Goal: Task Accomplishment & Management: Complete application form

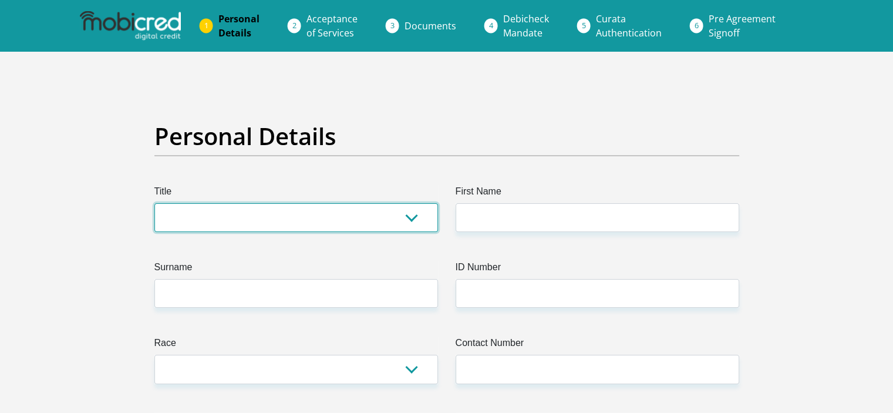
click at [260, 211] on select "Mr Ms Mrs Dr [PERSON_NAME]" at bounding box center [295, 217] width 283 height 29
select select "Ms"
click at [154, 203] on select "Mr Ms Mrs Dr [PERSON_NAME]" at bounding box center [295, 217] width 283 height 29
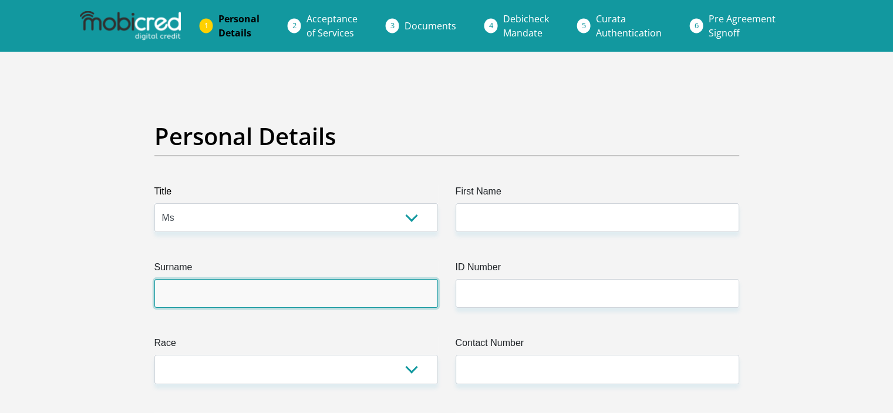
click at [209, 292] on input "Surname" at bounding box center [295, 293] width 283 height 29
type input "NKARHI"
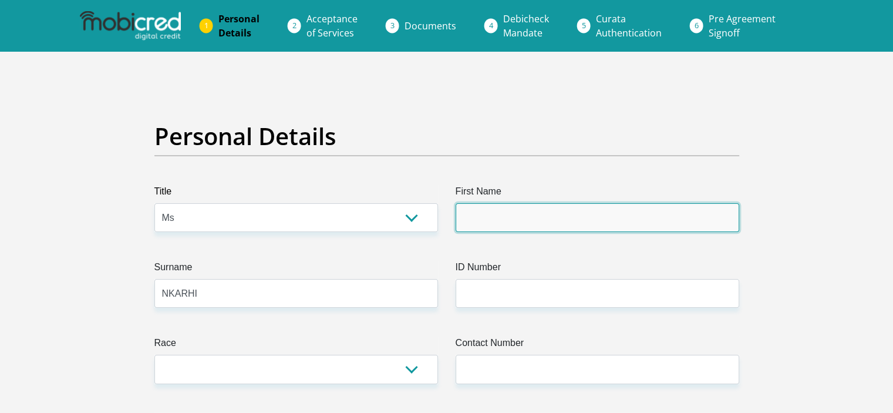
type input "DARLECE"
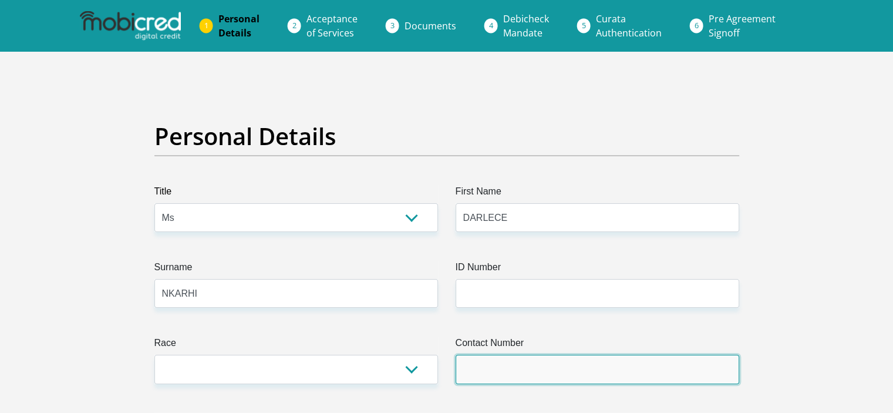
type input "0789496834"
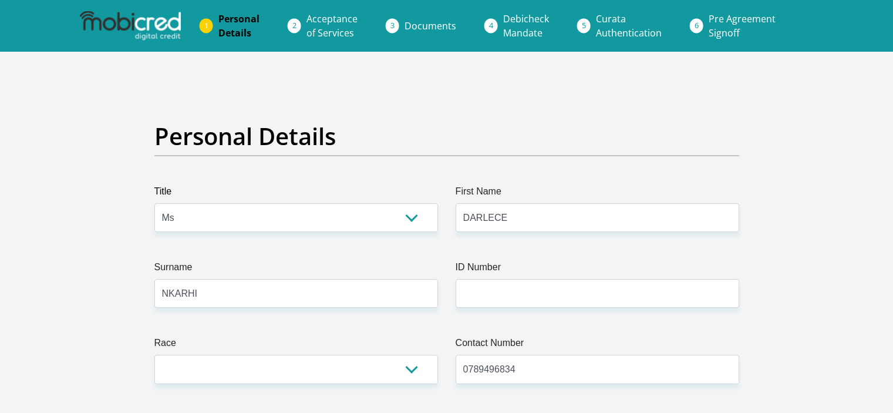
select select "ZAF"
type input "6914 KILIMANJARO STREET"
type input "CLAYVILLE EXT 45"
type input "OLIFANTSFONTEIN"
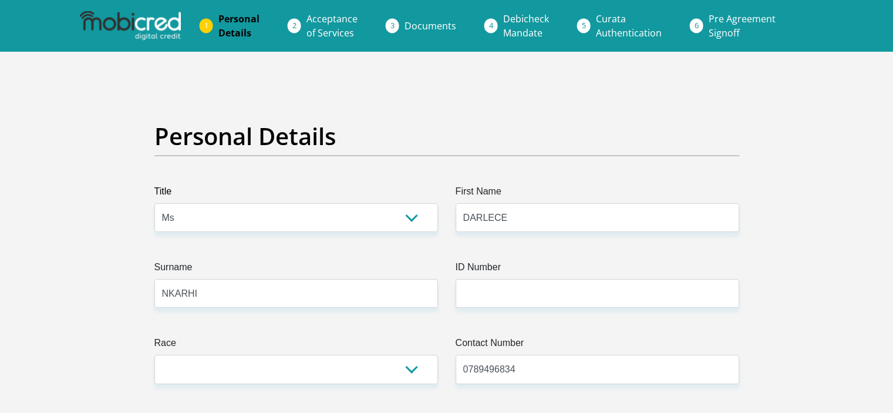
type input "OLIFANTSFONTEIN"
type input "1666"
click at [306, 302] on input "NKARHI" at bounding box center [295, 293] width 283 height 29
type input "MASINGI"
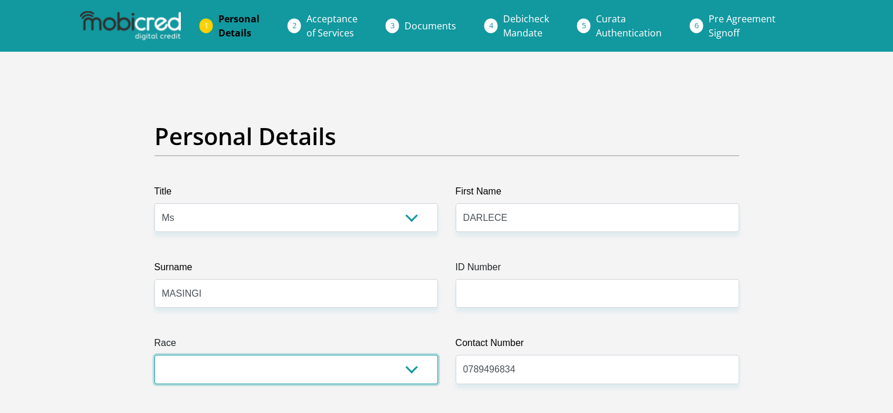
click at [303, 360] on select "Black Coloured Indian White Other" at bounding box center [295, 369] width 283 height 29
select select "1"
click at [154, 355] on select "Black Coloured Indian White Other" at bounding box center [295, 369] width 283 height 29
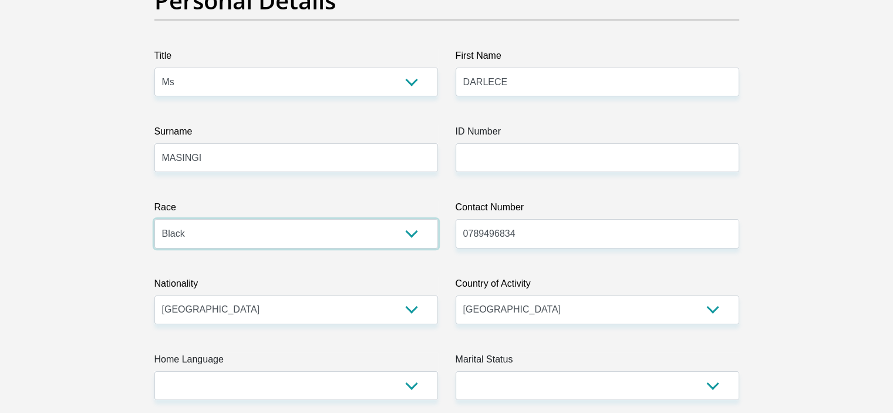
scroll to position [136, 0]
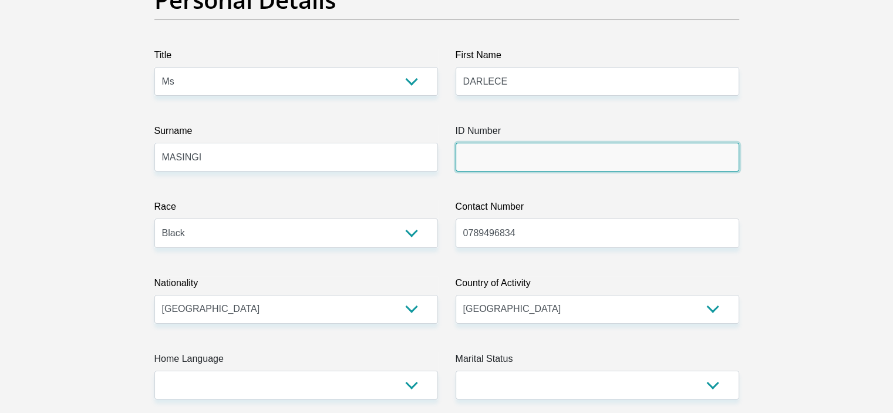
click at [484, 166] on input "ID Number" at bounding box center [596, 157] width 283 height 29
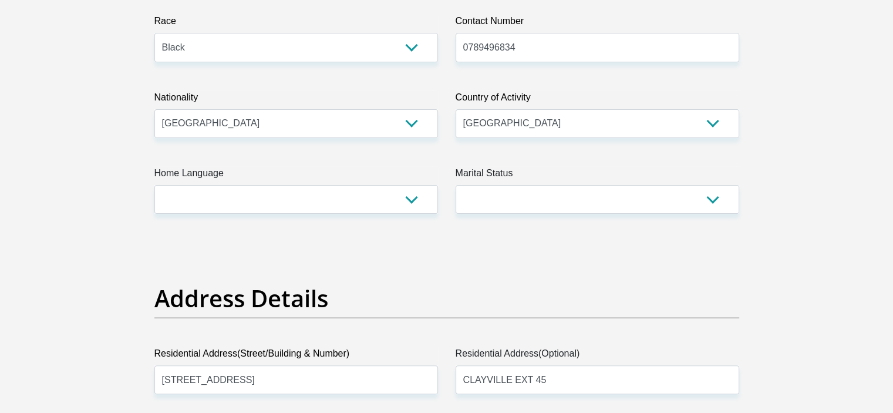
scroll to position [322, 0]
type input "0303151112081"
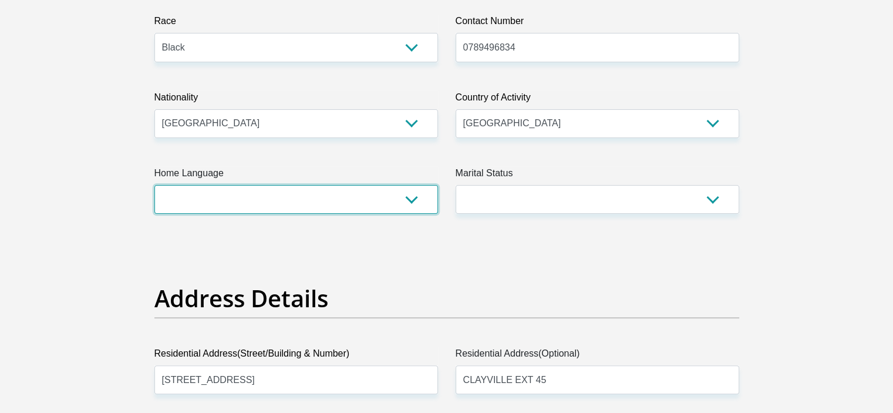
click at [409, 193] on select "Afrikaans English Sepedi South Ndebele Southern Sotho Swati Tsonga Tswana Venda…" at bounding box center [295, 199] width 283 height 29
select select "tso"
click at [154, 185] on select "Afrikaans English Sepedi South Ndebele Southern Sotho Swati Tsonga Tswana Venda…" at bounding box center [295, 199] width 283 height 29
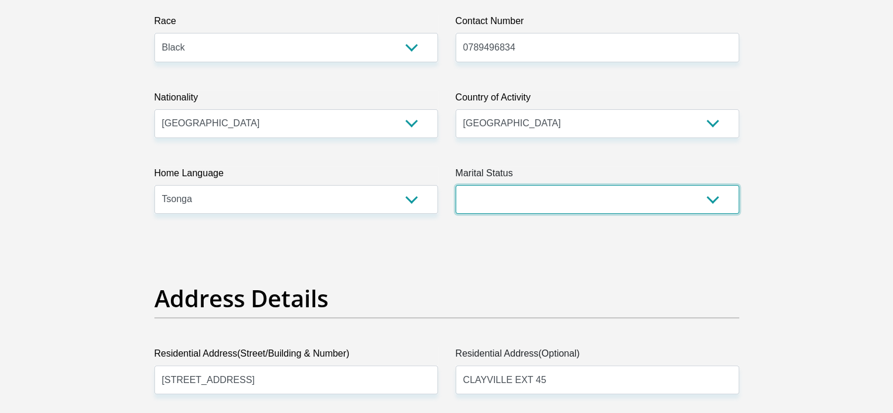
click at [470, 193] on select "Married ANC Single Divorced Widowed Married COP or Customary Law" at bounding box center [596, 199] width 283 height 29
select select "2"
click at [455, 185] on select "Married ANC Single Divorced Widowed Married COP or Customary Law" at bounding box center [596, 199] width 283 height 29
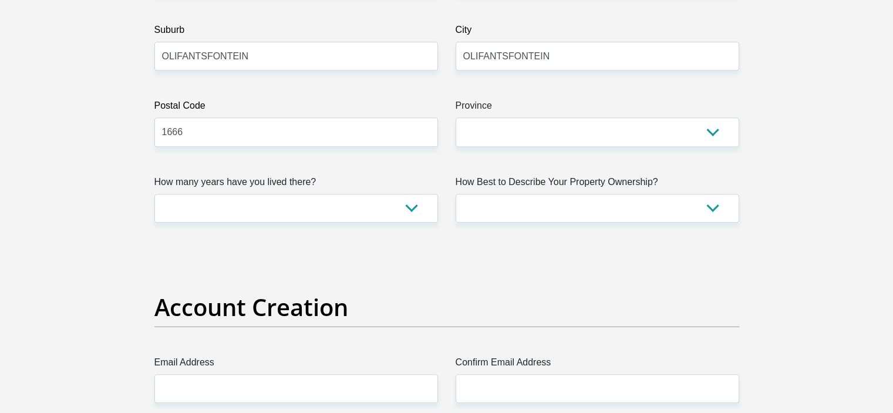
scroll to position [721, 0]
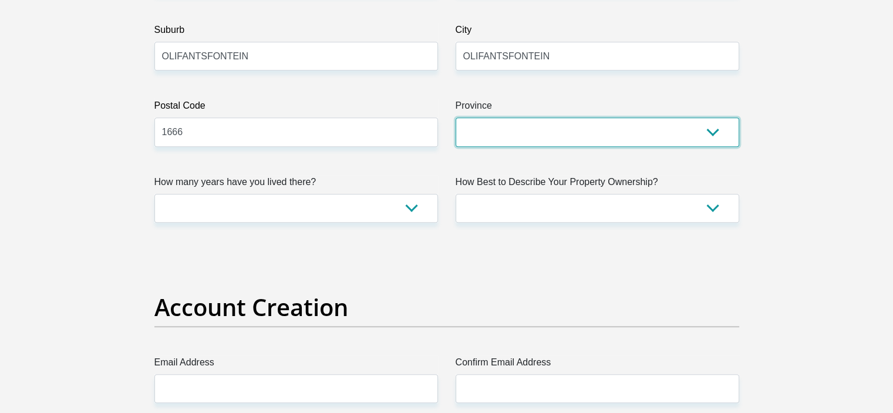
click at [524, 132] on select "Eastern Cape Free State Gauteng KwaZulu-Natal Limpopo Mpumalanga Northern Cape …" at bounding box center [596, 131] width 283 height 29
select select "Gauteng"
click at [455, 117] on select "Eastern Cape Free State Gauteng KwaZulu-Natal Limpopo Mpumalanga Northern Cape …" at bounding box center [596, 131] width 283 height 29
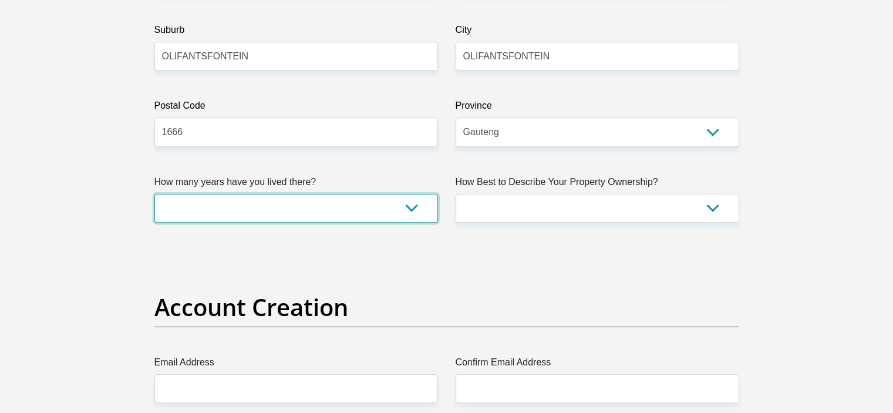
click at [420, 199] on select "less than 1 year 1-3 years 3-5 years 5+ years" at bounding box center [295, 208] width 283 height 29
select select "5"
click at [154, 194] on select "less than 1 year 1-3 years 3-5 years 5+ years" at bounding box center [295, 208] width 283 height 29
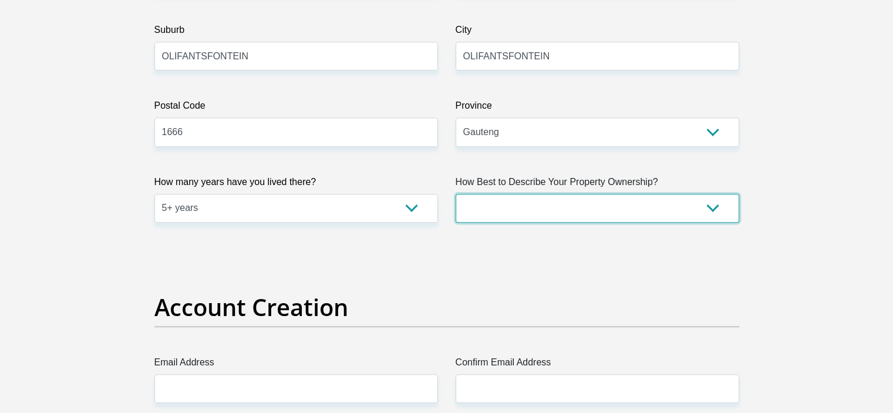
click at [505, 208] on select "Owned Rented Family Owned Company Dwelling" at bounding box center [596, 208] width 283 height 29
select select "parents"
click at [455, 194] on select "Owned Rented Family Owned Company Dwelling" at bounding box center [596, 208] width 283 height 29
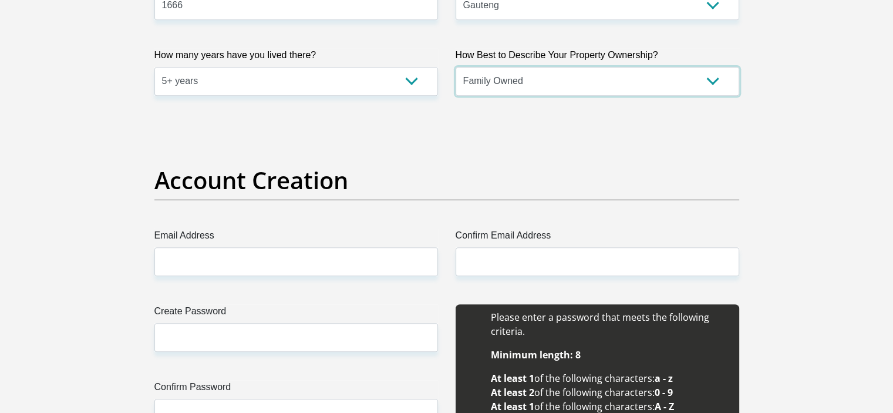
scroll to position [849, 0]
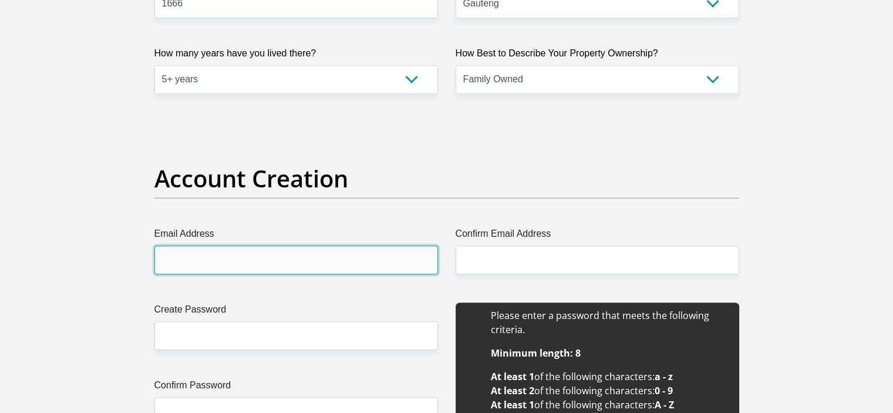
click at [364, 267] on input "Email Address" at bounding box center [295, 259] width 283 height 29
type input "nkarhimasingi@gmail.com"
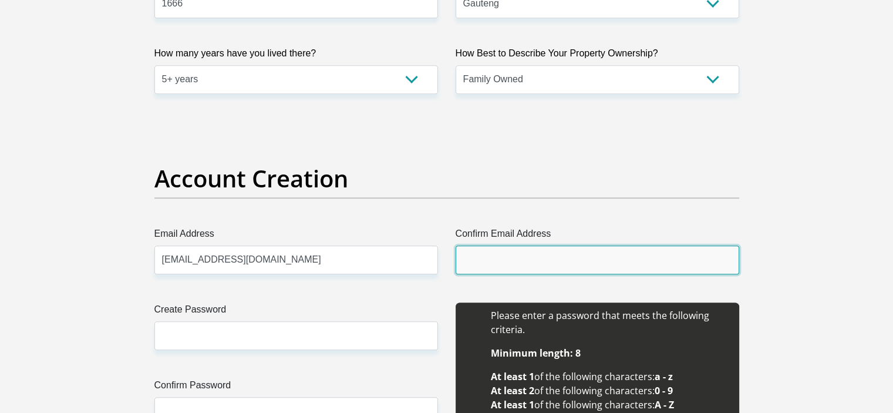
type input "nkarhimasingi@gmail.com"
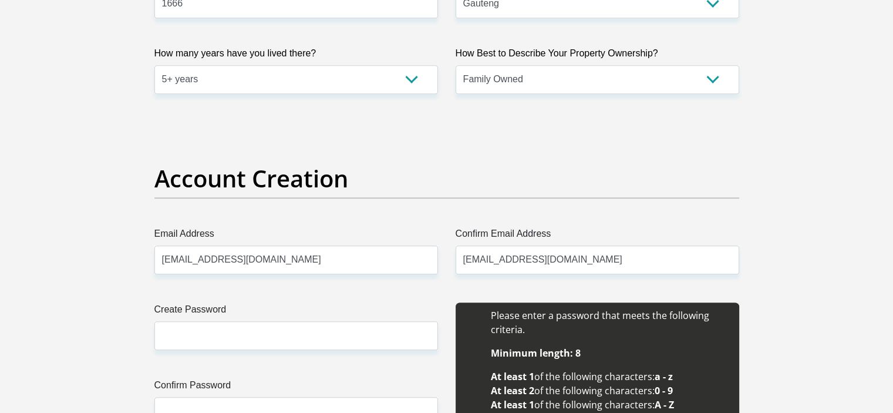
type input "DARLECE"
type input "NKARHI"
type input "0789496834"
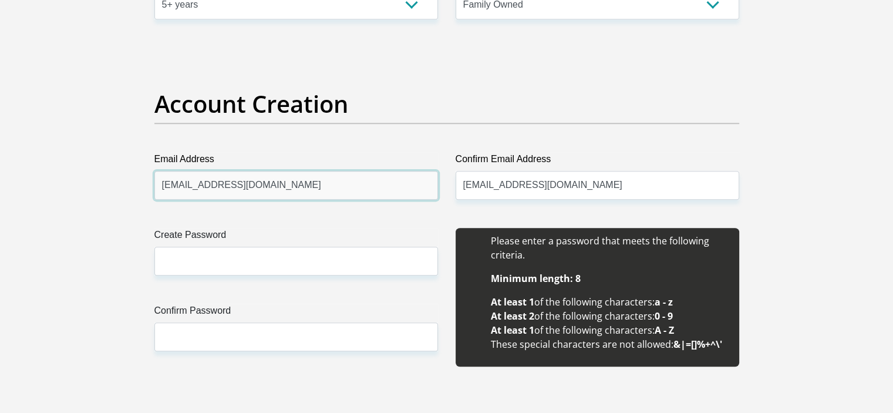
scroll to position [924, 0]
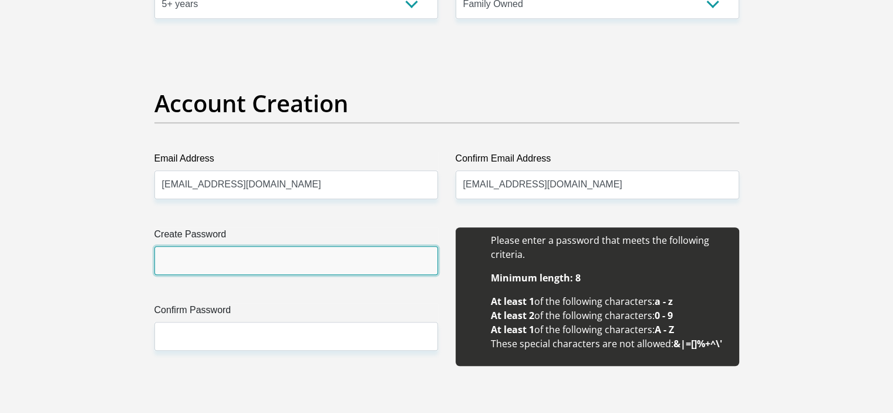
click at [309, 266] on input "Create Password" at bounding box center [295, 260] width 283 height 29
type input "Darlece18*"
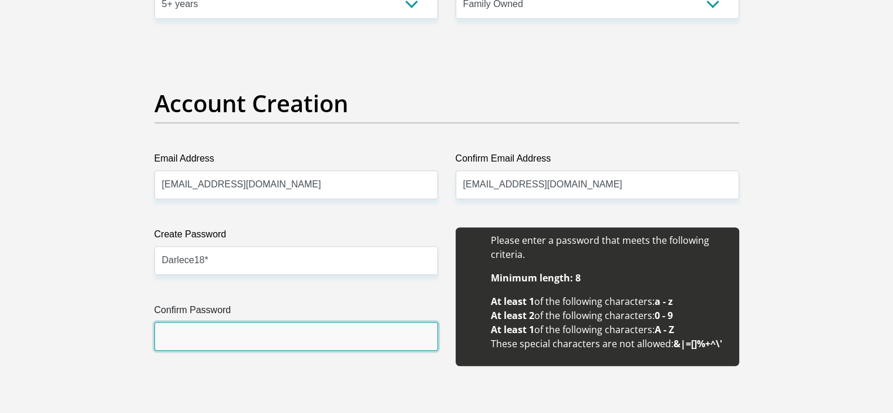
click at [301, 336] on input "Confirm Password" at bounding box center [295, 336] width 283 height 29
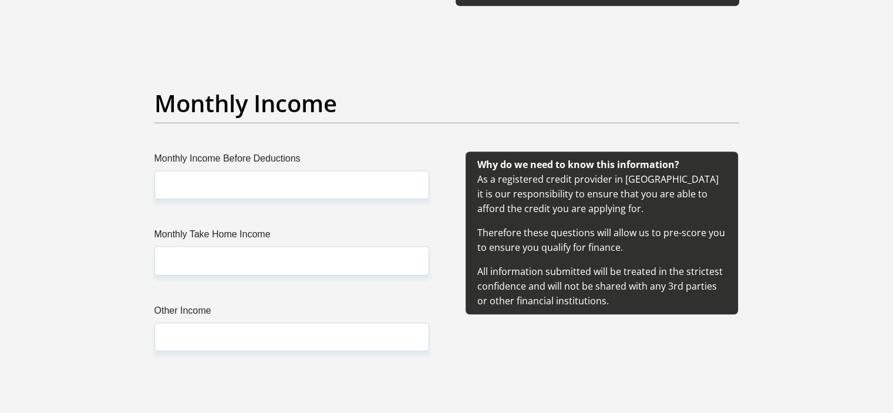
scroll to position [1292, 0]
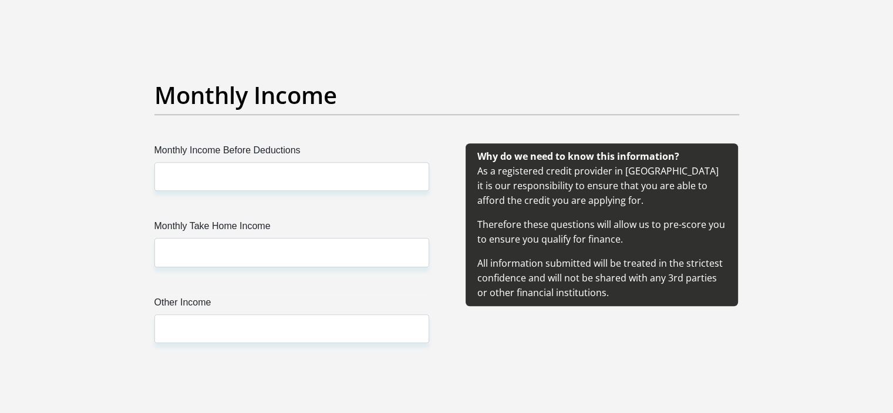
type input "Darlece18*"
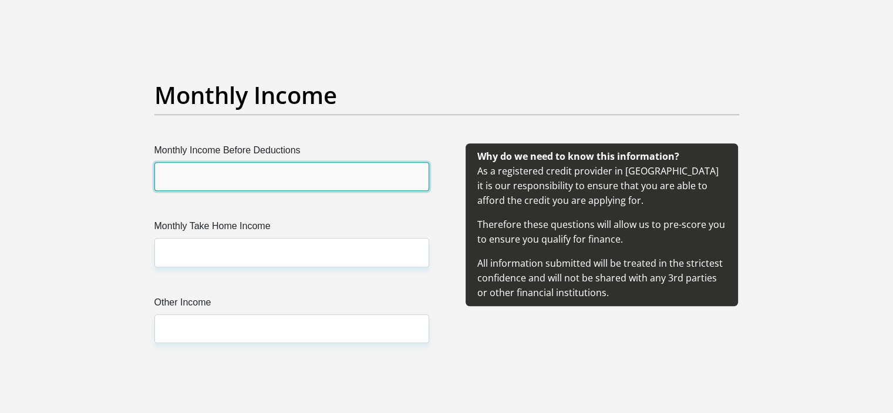
click at [318, 180] on input "Monthly Income Before Deductions" at bounding box center [291, 176] width 275 height 29
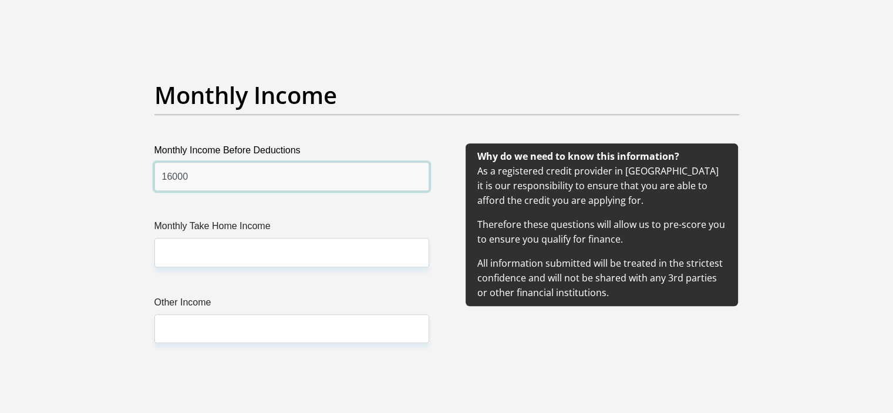
type input "16000"
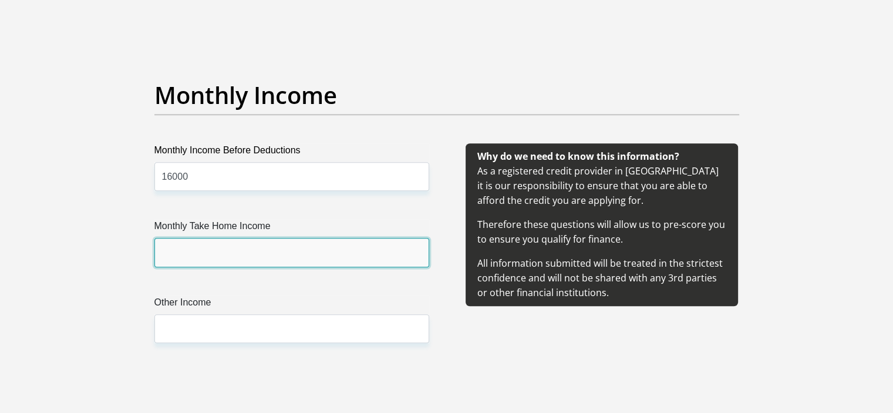
click at [253, 259] on input "Monthly Take Home Income" at bounding box center [291, 252] width 275 height 29
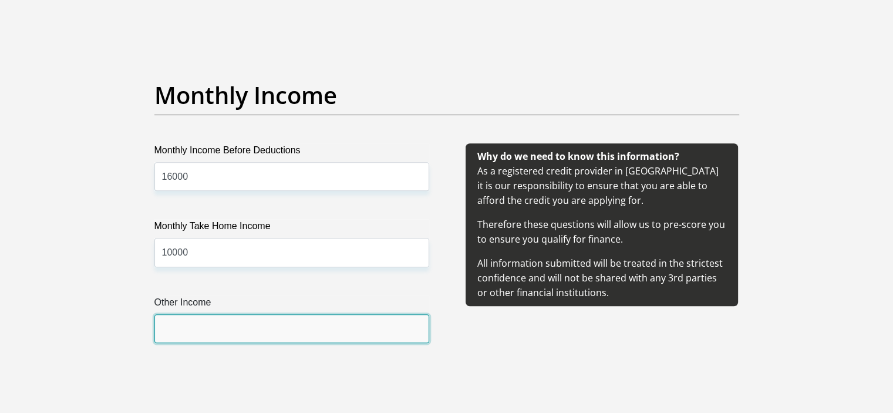
click at [235, 339] on input "Other Income" at bounding box center [291, 328] width 275 height 29
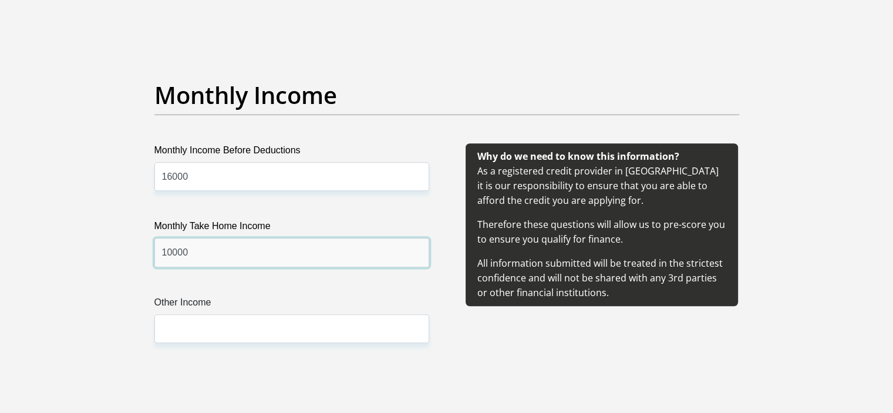
click at [168, 252] on input "10000" at bounding box center [291, 252] width 275 height 29
type input "14000"
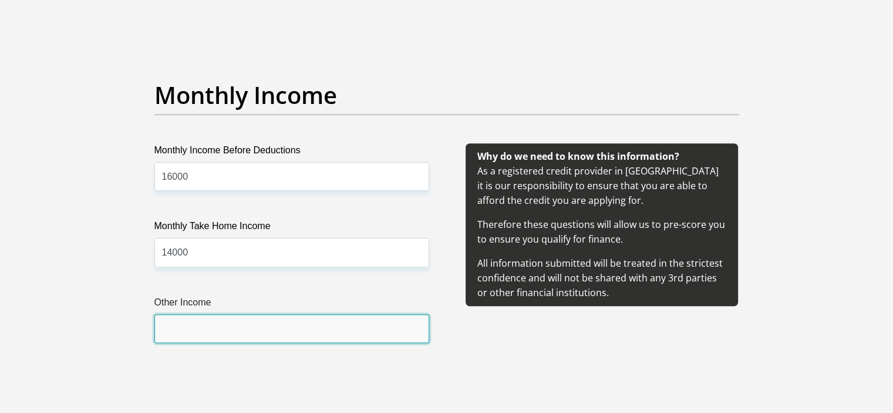
click at [220, 319] on input "Other Income" at bounding box center [291, 328] width 275 height 29
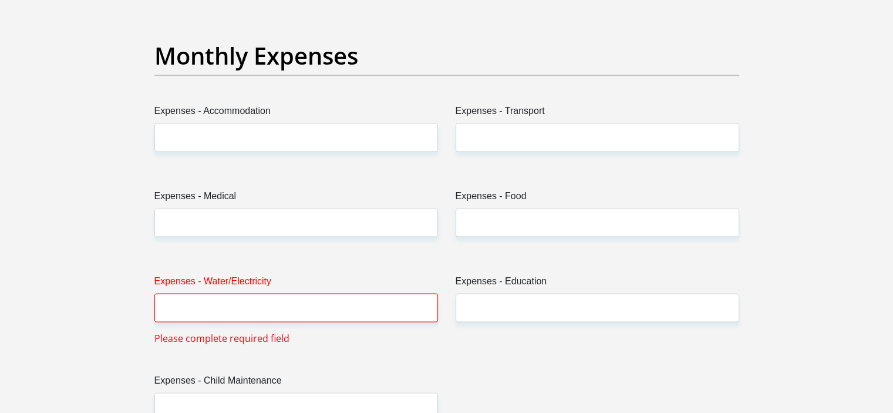
scroll to position [1663, 0]
type input "0"
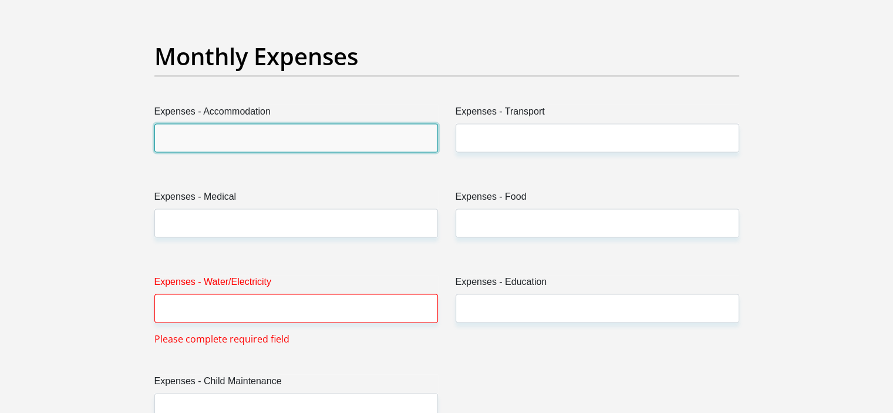
click at [229, 131] on input "Expenses - Accommodation" at bounding box center [295, 137] width 283 height 29
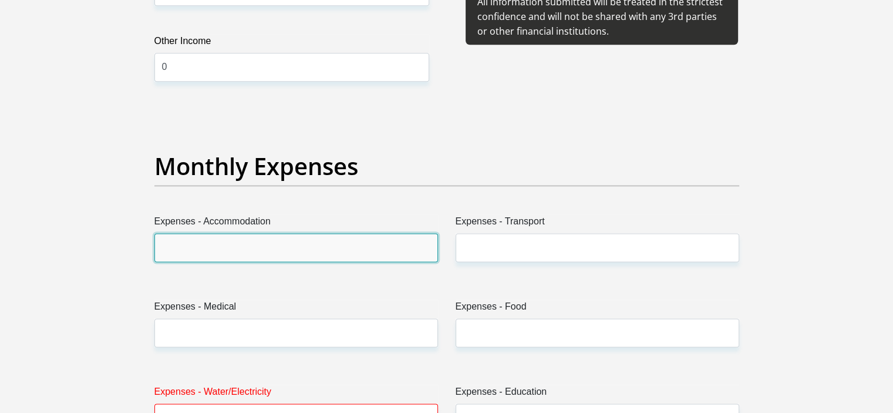
scroll to position [1558, 0]
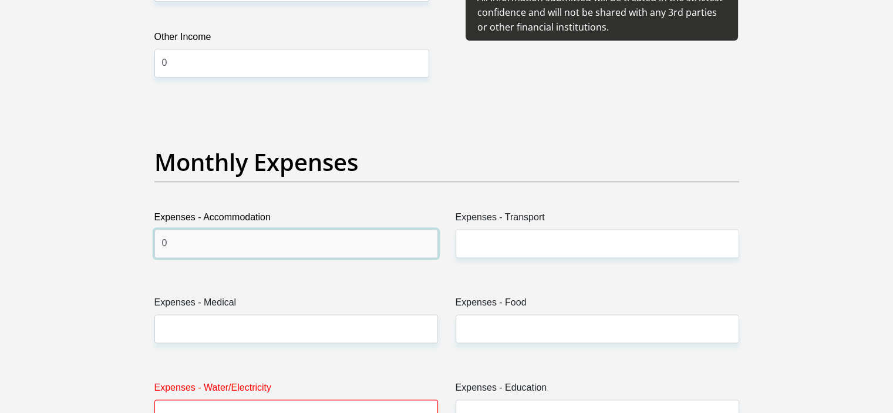
type input "0"
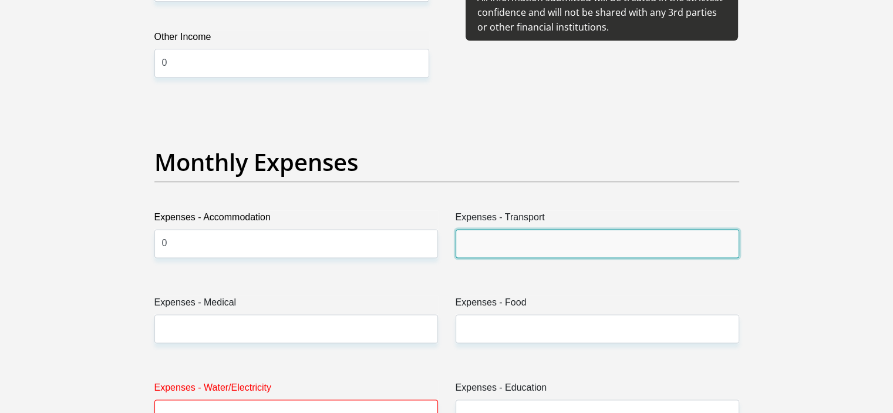
click at [500, 237] on input "Expenses - Transport" at bounding box center [596, 243] width 283 height 29
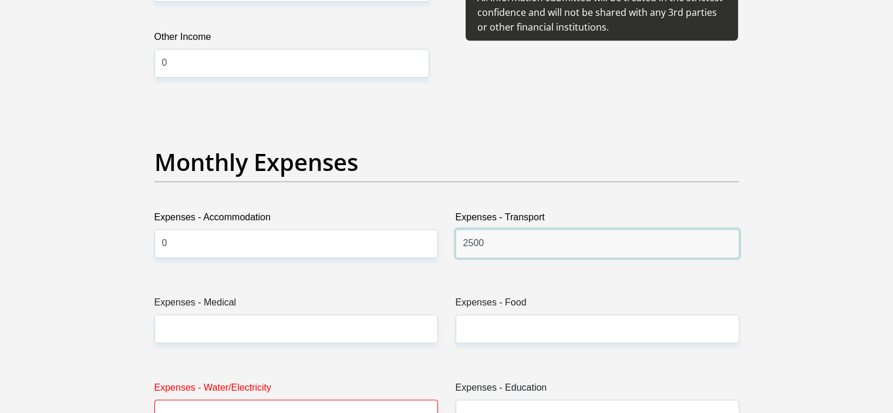
type input "2500"
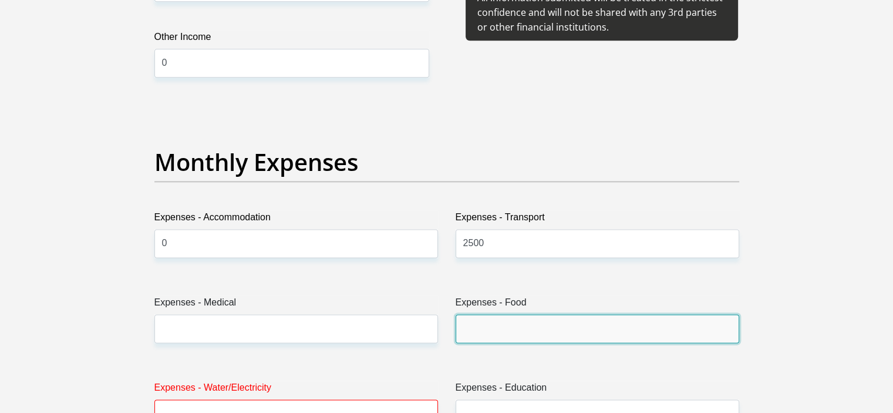
click at [533, 316] on input "Expenses - Food" at bounding box center [596, 328] width 283 height 29
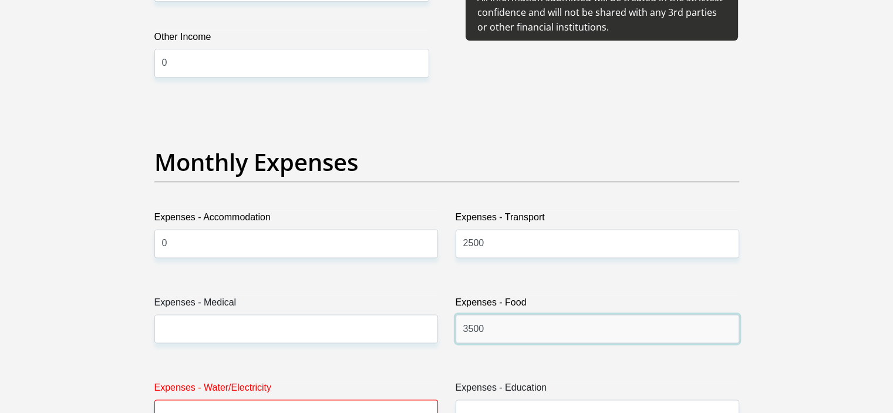
type input "3500"
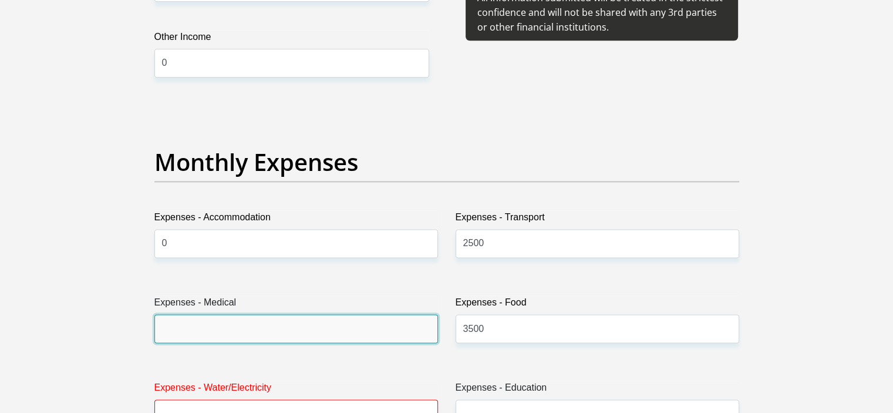
click at [371, 335] on input "Expenses - Medical" at bounding box center [295, 328] width 283 height 29
type input "1"
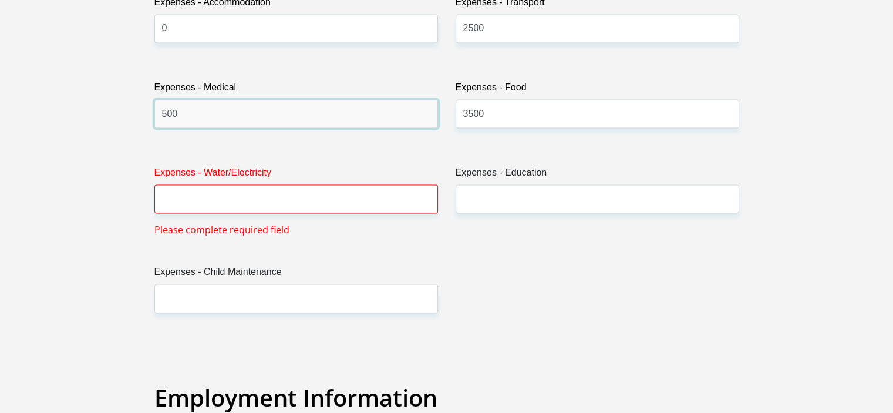
scroll to position [1773, 0]
type input "500"
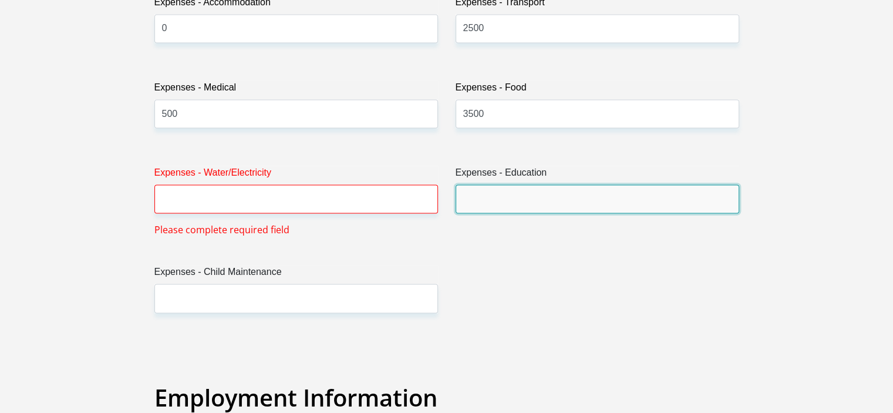
click at [474, 198] on input "Expenses - Education" at bounding box center [596, 198] width 283 height 29
type input "0"
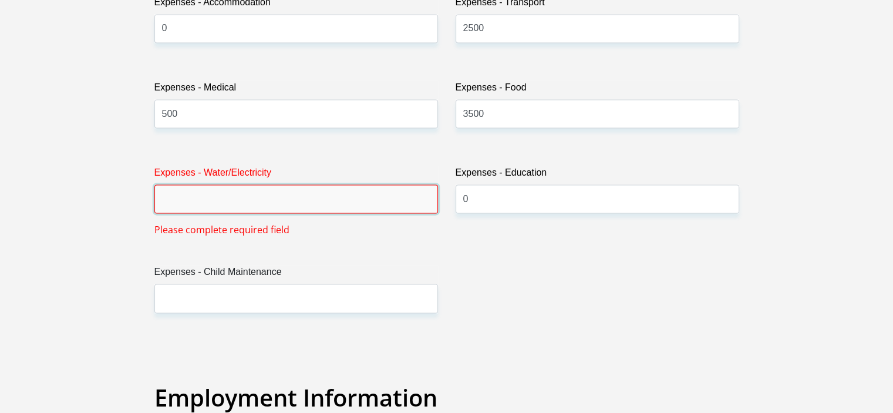
click at [406, 198] on input "Expenses - Water/Electricity" at bounding box center [295, 198] width 283 height 29
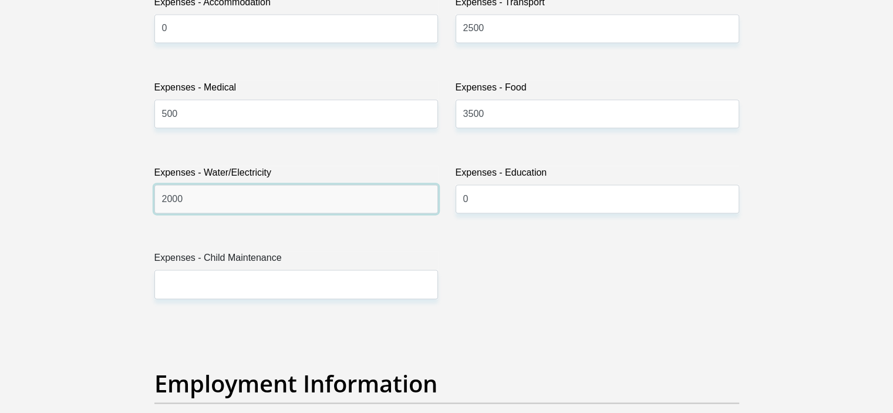
type input "2000"
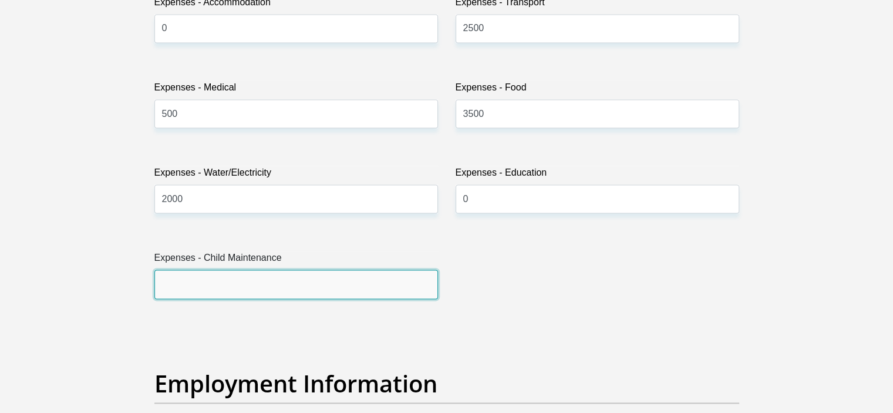
click at [369, 278] on input "Expenses - Child Maintenance" at bounding box center [295, 283] width 283 height 29
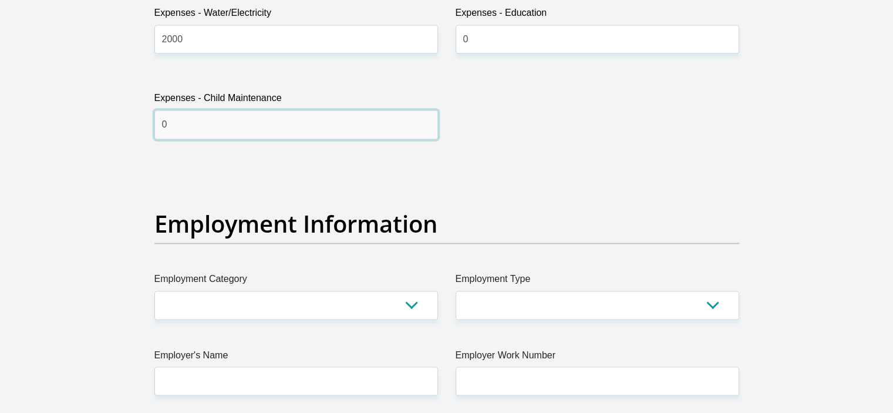
scroll to position [1935, 0]
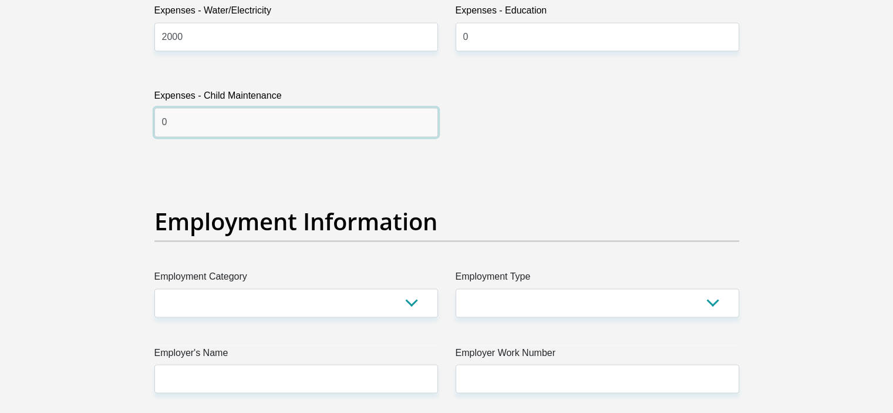
type input "0"
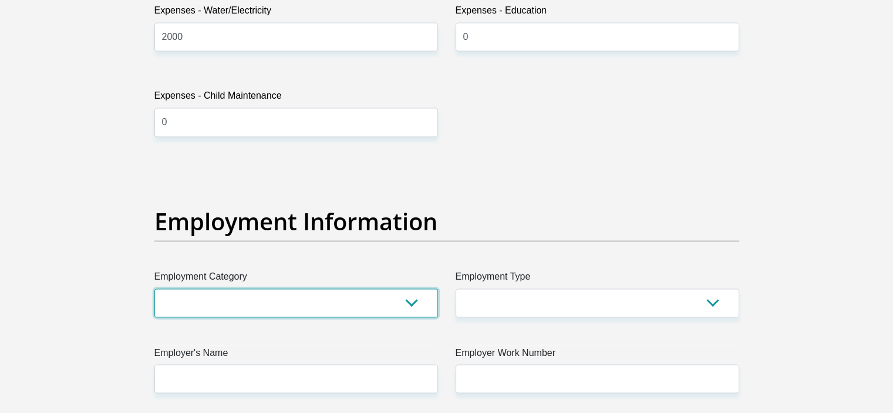
click at [369, 298] on select "AGRICULTURE ALCOHOL & TOBACCO CONSTRUCTION MATERIALS METALLURGY EQUIPMENT FOR R…" at bounding box center [295, 302] width 283 height 29
click at [102, 372] on section "Personal Details Title Mr Ms Mrs Dr Other First Name DARLECE Surname MASINGI ID…" at bounding box center [446, 162] width 893 height 4091
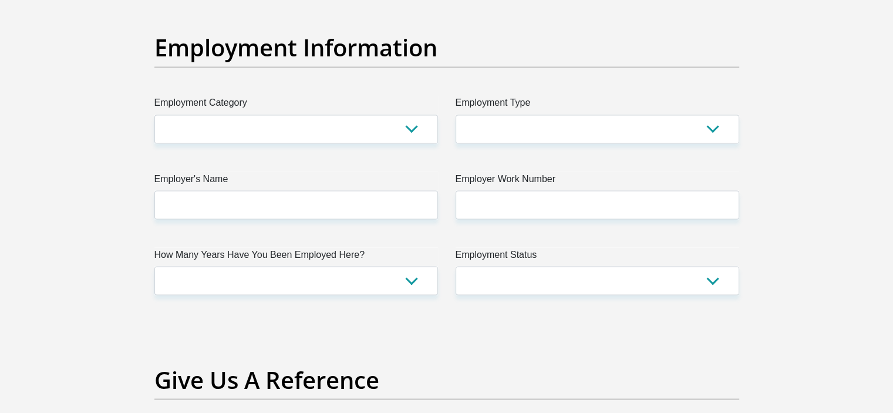
scroll to position [2107, 0]
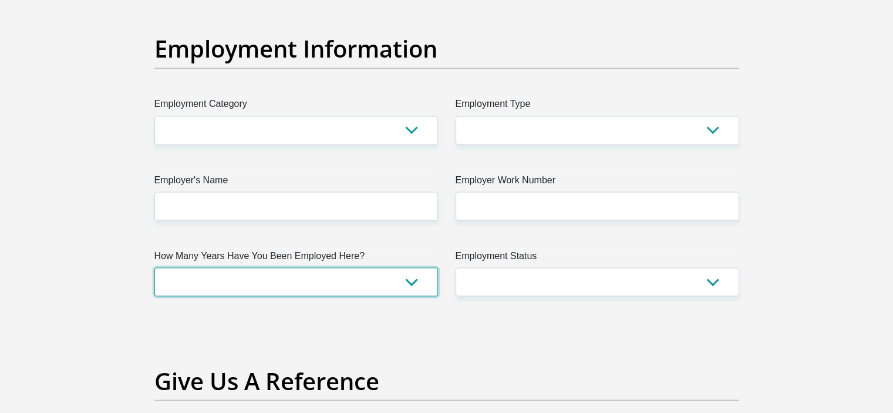
click at [305, 282] on select "less than 1 year 1-3 years 3-5 years 5+ years" at bounding box center [295, 281] width 283 height 29
select select "6"
click at [154, 267] on select "less than 1 year 1-3 years 3-5 years 5+ years" at bounding box center [295, 281] width 283 height 29
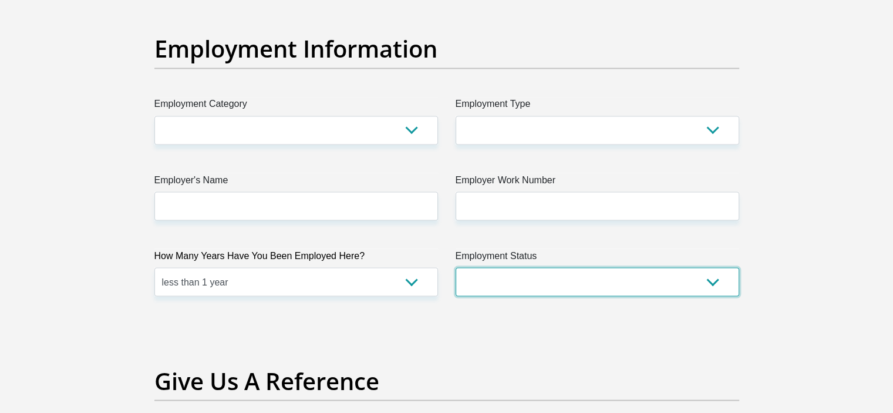
click at [505, 281] on select "Permanent/Full-time Part-time/Casual Contract Worker Self-Employed Housewife Re…" at bounding box center [596, 281] width 283 height 29
select select "7"
click at [455, 267] on select "Permanent/Full-time Part-time/Casual Contract Worker Self-Employed Housewife Re…" at bounding box center [596, 281] width 283 height 29
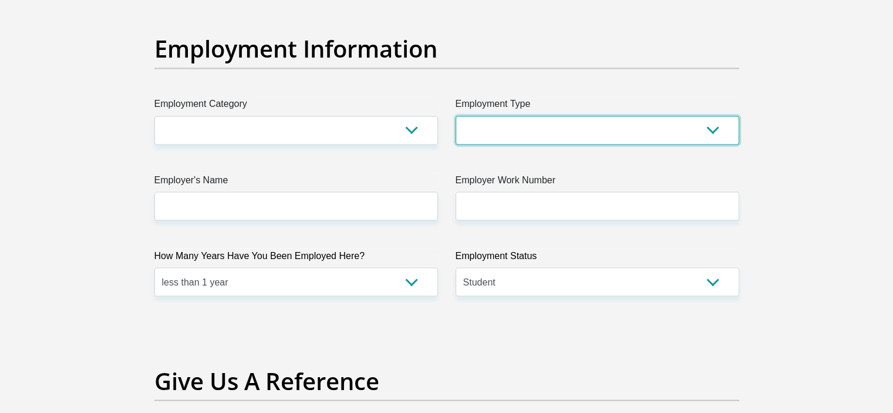
click at [542, 119] on select "College/Lecturer Craft Seller Creative Driver Executive Farmer Forces - Non Com…" at bounding box center [596, 130] width 283 height 29
select select "Student"
click at [455, 116] on select "College/Lecturer Craft Seller Creative Driver Executive Farmer Forces - Non Com…" at bounding box center [596, 130] width 283 height 29
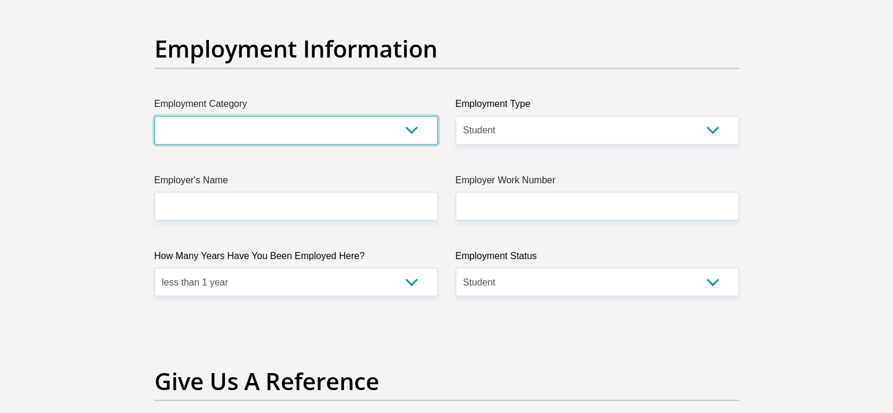
click at [406, 133] on select "AGRICULTURE ALCOHOL & TOBACCO CONSTRUCTION MATERIALS METALLURGY EQUIPMENT FOR R…" at bounding box center [295, 130] width 283 height 29
select select "74"
click at [154, 116] on select "AGRICULTURE ALCOHOL & TOBACCO CONSTRUCTION MATERIALS METALLURGY EQUIPMENT FOR R…" at bounding box center [295, 130] width 283 height 29
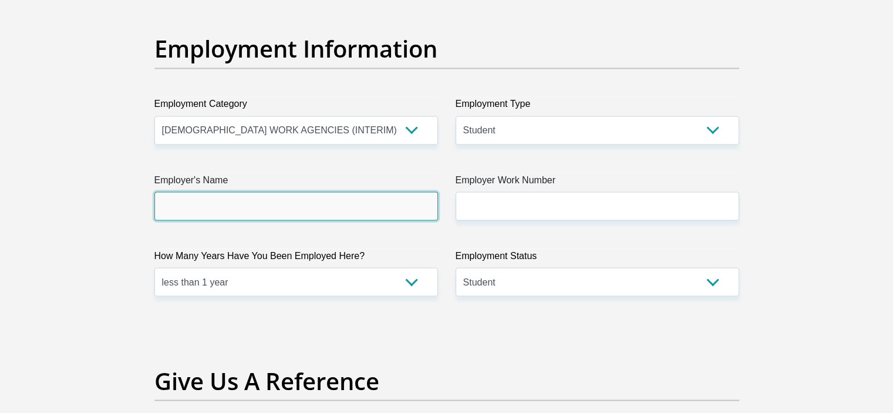
click at [329, 214] on input "Employer's Name" at bounding box center [295, 205] width 283 height 29
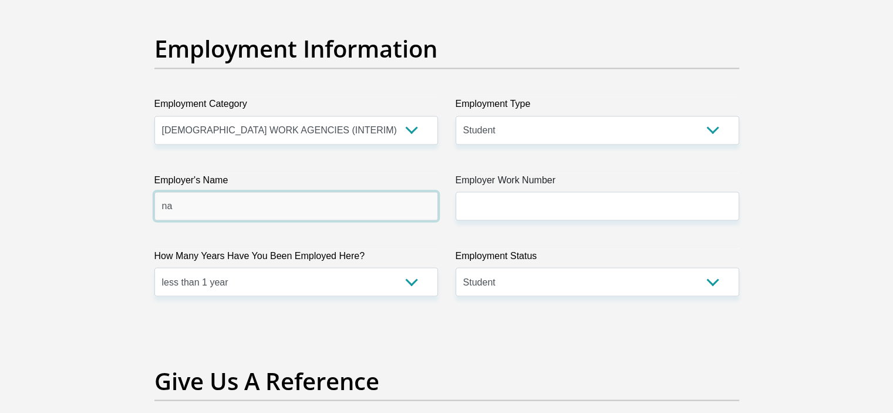
type input "n"
type input "NONE"
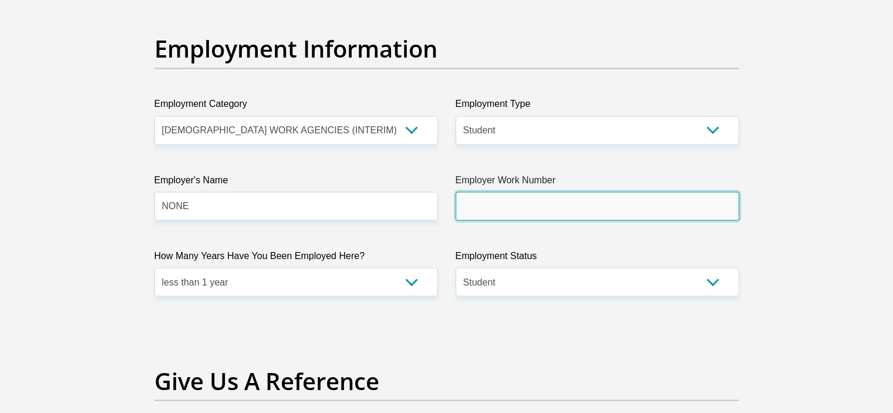
click at [500, 211] on input "Employer Work Number" at bounding box center [596, 205] width 283 height 29
type input "N"
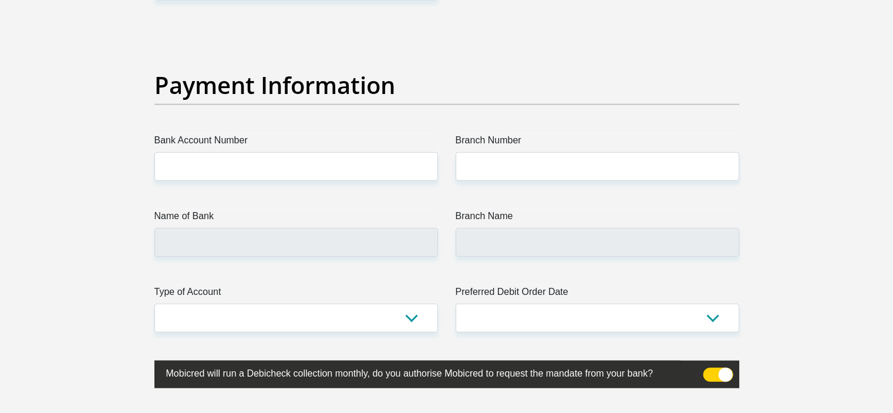
scroll to position [2656, 0]
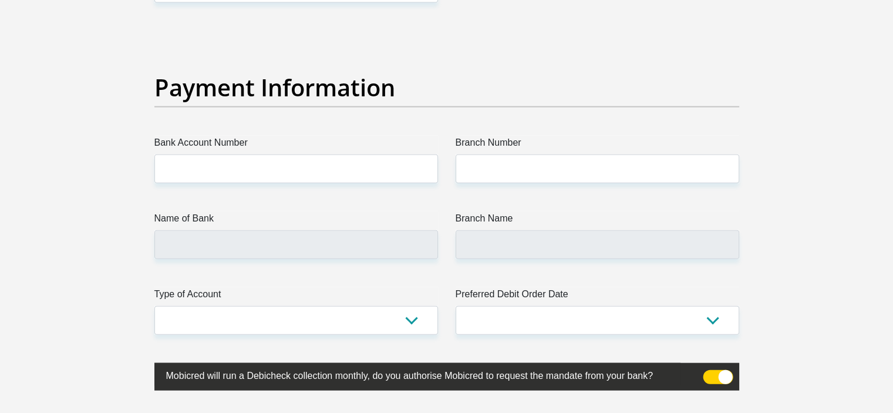
type input "0789496834"
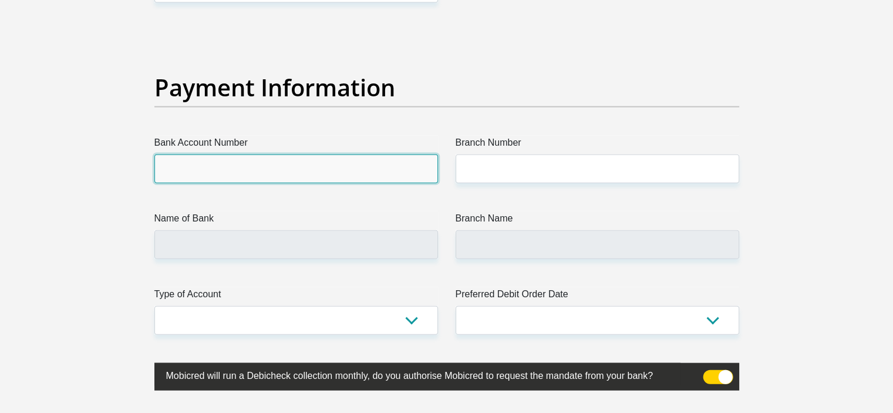
click at [378, 163] on input "Bank Account Number" at bounding box center [295, 168] width 283 height 29
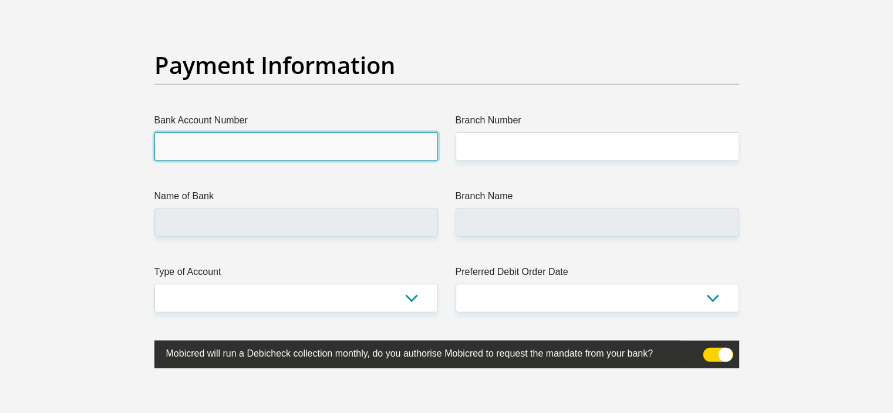
scroll to position [2676, 0]
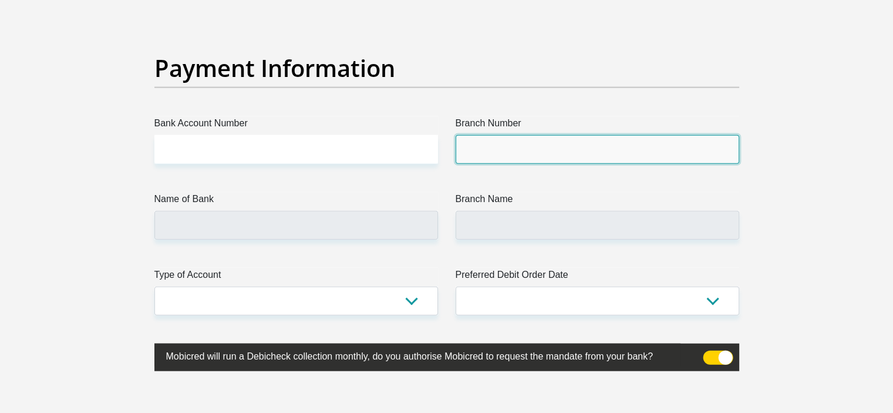
click at [465, 156] on input "Branch Number" at bounding box center [596, 149] width 283 height 29
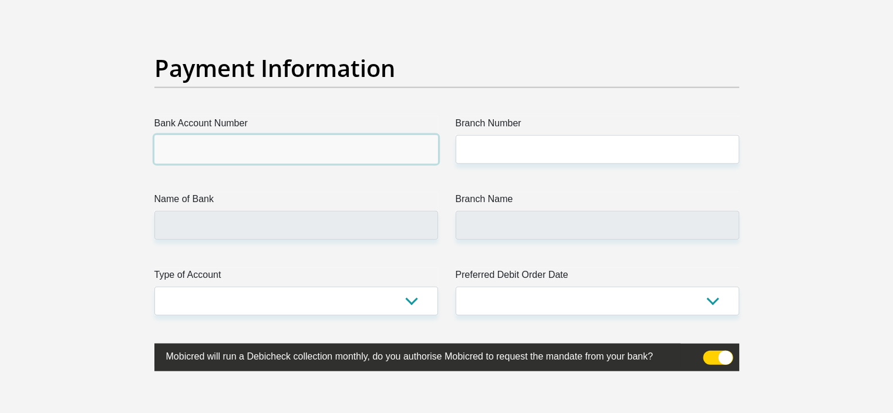
click at [338, 154] on input "Bank Account Number" at bounding box center [295, 149] width 283 height 29
paste input "2212863698"
type input "2212863698"
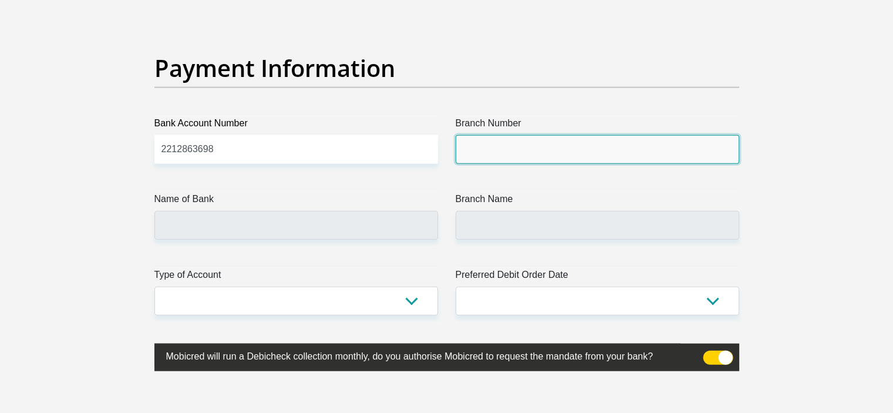
click at [584, 160] on input "Branch Number" at bounding box center [596, 149] width 283 height 29
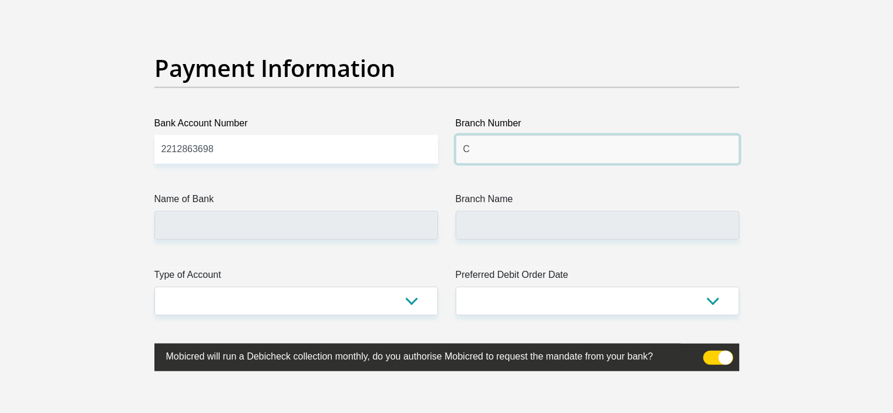
type input "C"
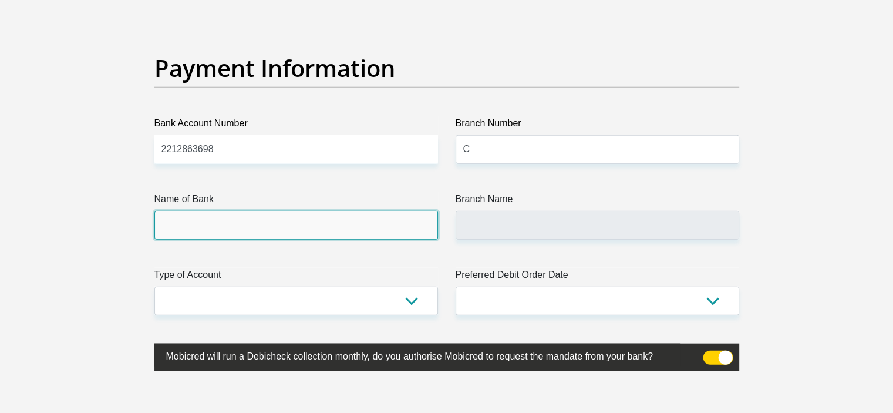
click at [381, 221] on input "Name of Bank" at bounding box center [295, 225] width 283 height 29
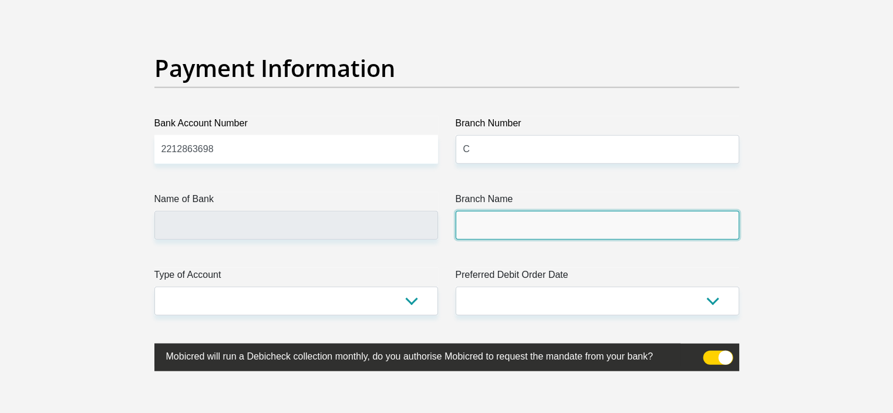
click at [482, 231] on input "Branch Name" at bounding box center [596, 225] width 283 height 29
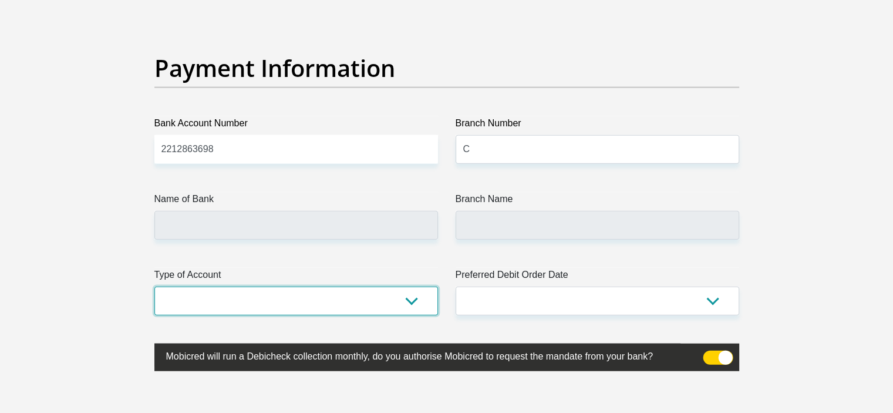
click at [405, 298] on select "Cheque Savings" at bounding box center [295, 300] width 283 height 29
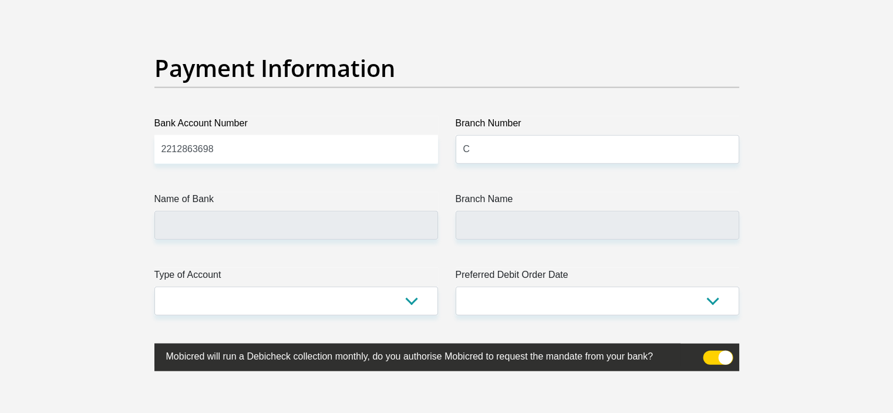
click at [256, 365] on label at bounding box center [446, 357] width 585 height 28
click at [710, 353] on input "checkbox" at bounding box center [710, 353] width 0 height 0
click at [512, 282] on label "Preferred Debit Order Date" at bounding box center [596, 277] width 283 height 19
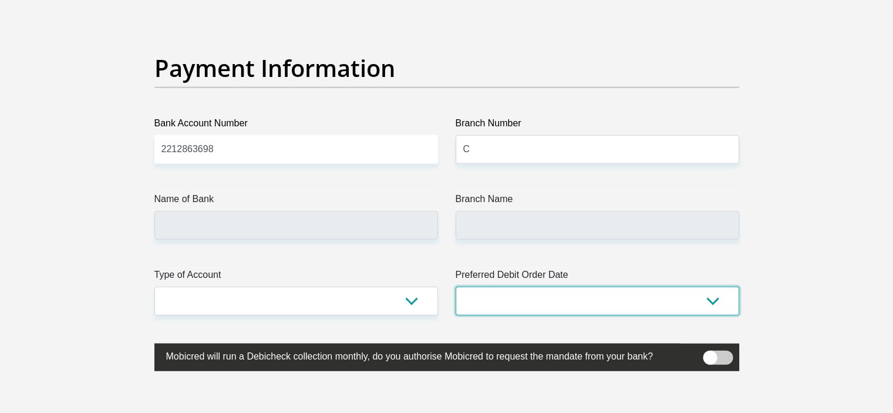
click at [512, 286] on select "1st 2nd 3rd 4th 5th 7th 18th 19th 20th 21st 22nd 23rd 24th 25th 26th 27th 28th …" at bounding box center [596, 300] width 283 height 29
click at [515, 293] on select "1st 2nd 3rd 4th 5th 7th 18th 19th 20th 21st 22nd 23rd 24th 25th 26th 27th 28th …" at bounding box center [596, 300] width 283 height 29
select select "30"
click at [455, 286] on select "1st 2nd 3rd 4th 5th 7th 18th 19th 20th 21st 22nd 23rd 24th 25th 26th 27th 28th …" at bounding box center [596, 300] width 283 height 29
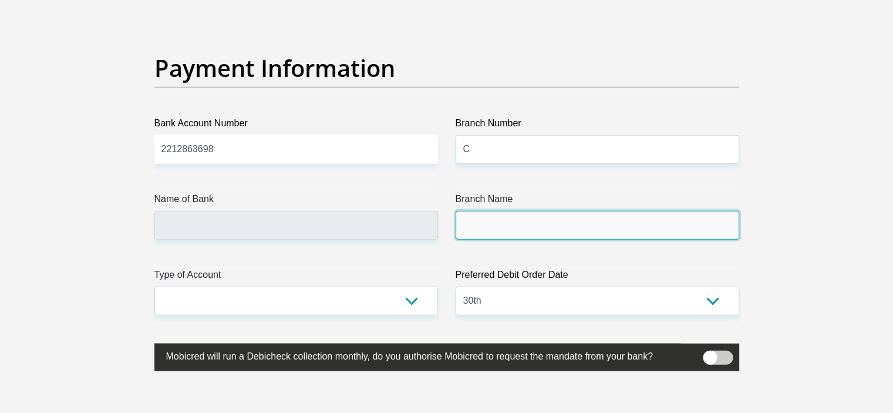
click at [487, 232] on input "Branch Name" at bounding box center [596, 225] width 283 height 29
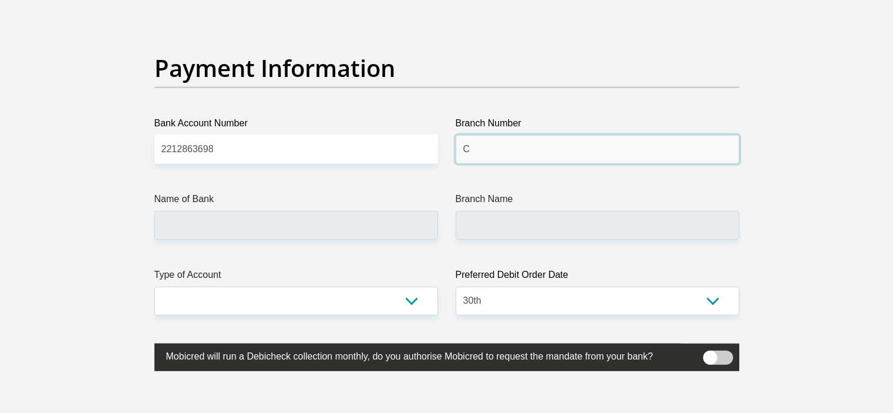
click at [478, 149] on input "C" at bounding box center [596, 149] width 283 height 29
click at [488, 150] on input "C" at bounding box center [596, 149] width 283 height 29
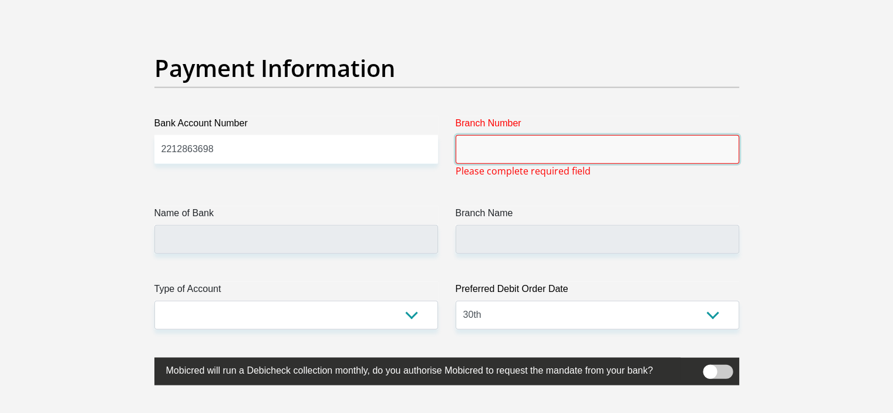
paste input ": 470010"
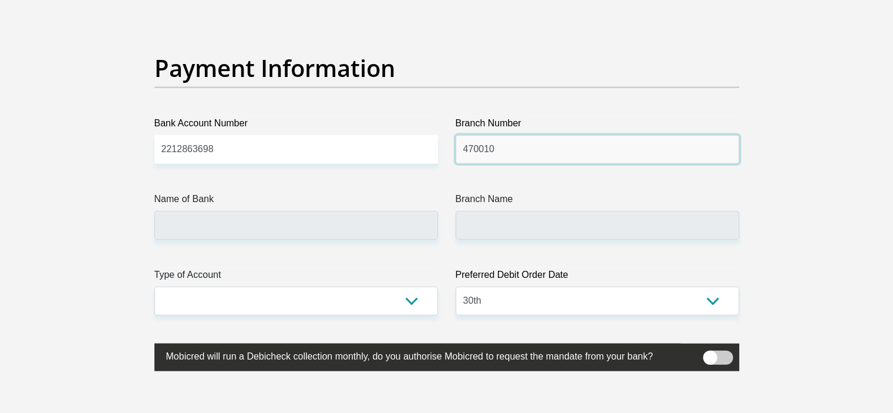
type input "470010"
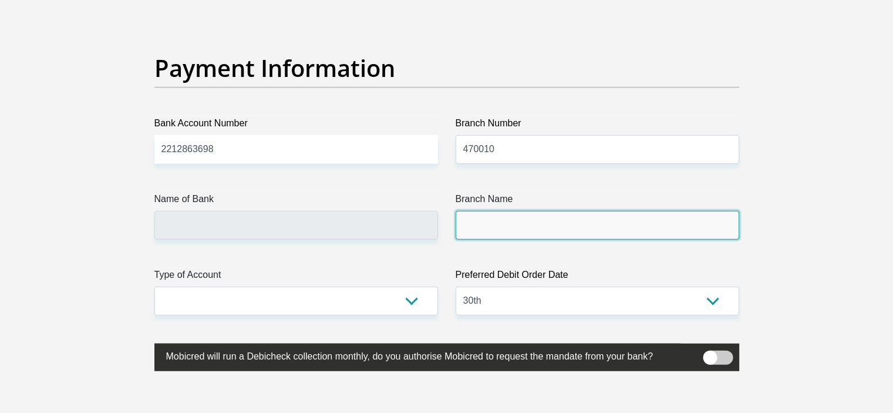
click at [497, 220] on input "Branch Name" at bounding box center [596, 225] width 283 height 29
type input "CAPITEC BANK LIMITED"
type input "CAPITEC BANK CPC"
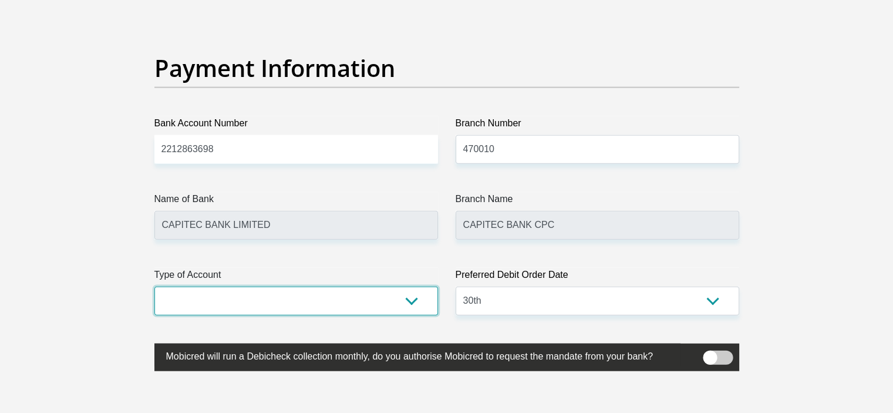
click at [412, 298] on select "Cheque Savings" at bounding box center [295, 300] width 283 height 29
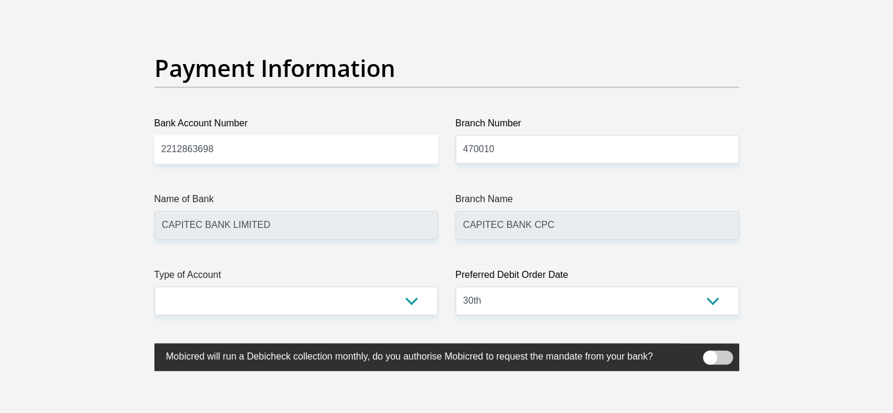
click at [301, 363] on label "Mobicred will run a Debicheck collection monthly, do you authorise Mobicred to …" at bounding box center [417, 354] width 526 height 23
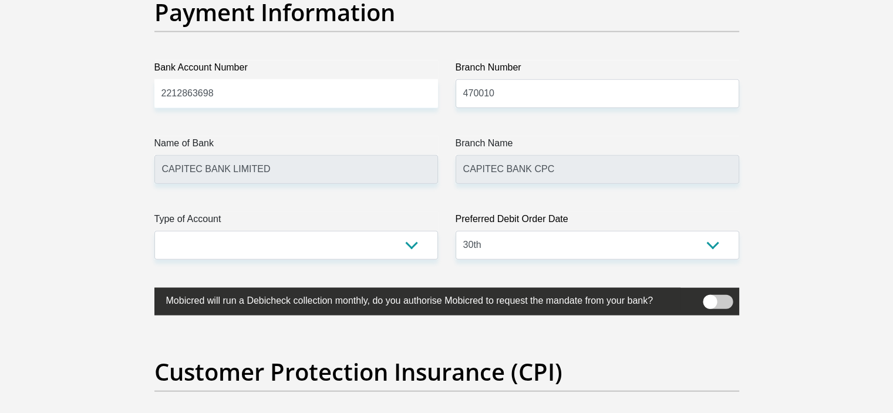
scroll to position [2732, 0]
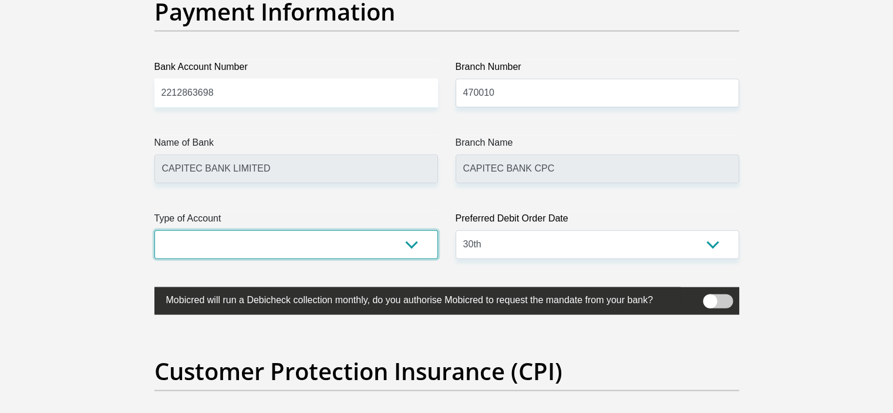
click at [406, 242] on select "Cheque Savings" at bounding box center [295, 244] width 283 height 29
select select "SAV"
click at [154, 230] on select "Cheque Savings" at bounding box center [295, 244] width 283 height 29
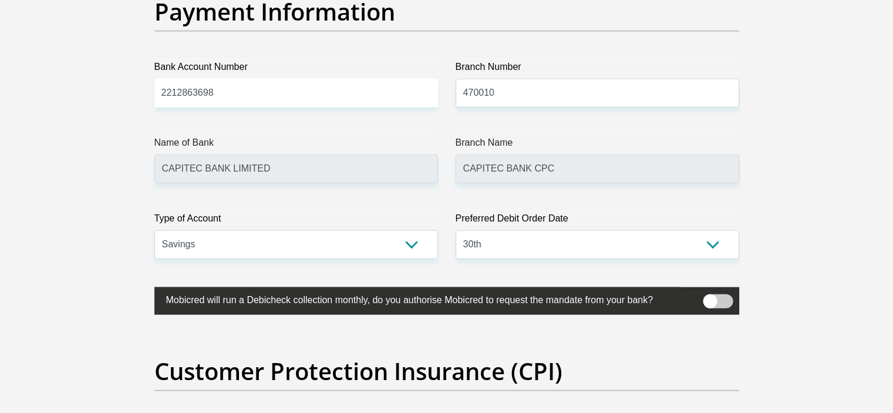
click at [711, 298] on span at bounding box center [718, 301] width 30 height 14
click at [710, 297] on input "checkbox" at bounding box center [710, 297] width 0 height 0
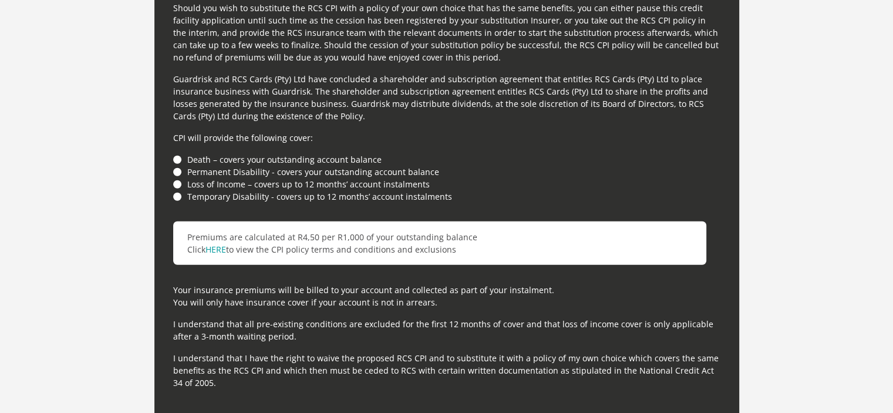
scroll to position [3253, 0]
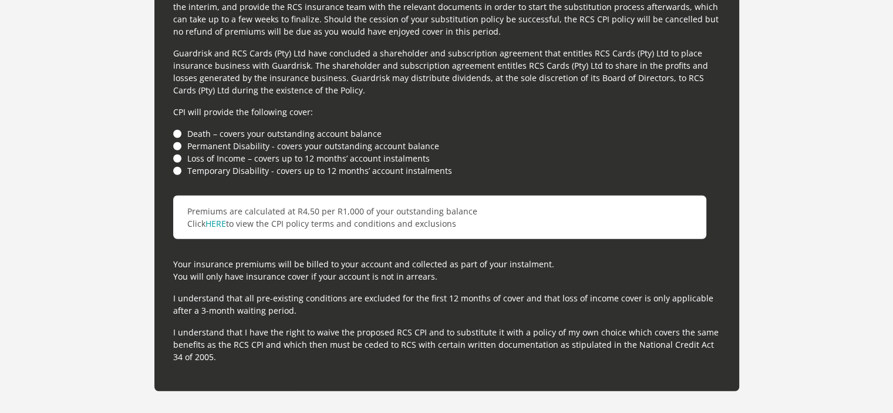
click at [178, 127] on li "Death – covers your outstanding account balance" at bounding box center [446, 133] width 547 height 12
click at [176, 131] on li "Death – covers your outstanding account balance" at bounding box center [446, 133] width 547 height 12
click at [176, 140] on li "Permanent Disability - covers your outstanding account balance" at bounding box center [446, 146] width 547 height 12
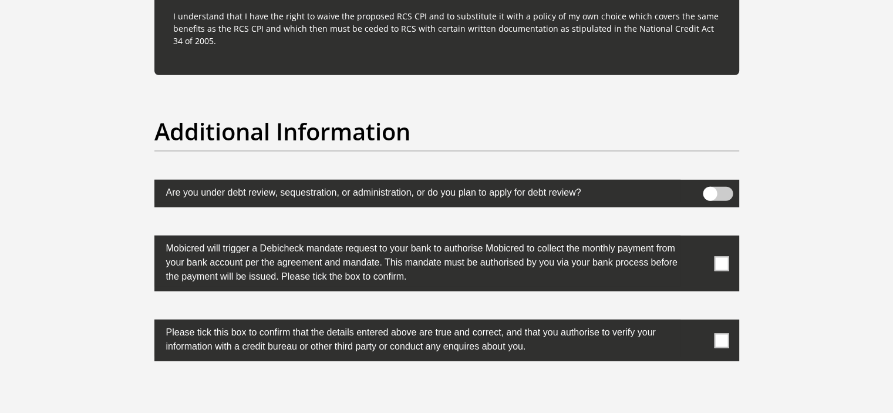
scroll to position [3564, 0]
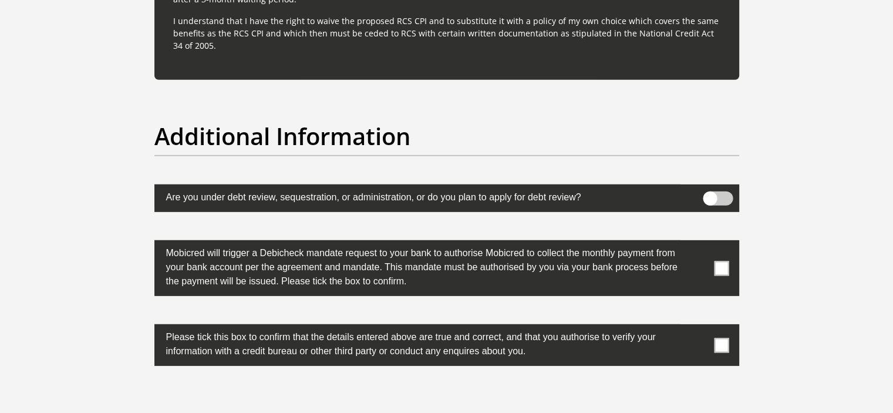
click at [714, 196] on span at bounding box center [718, 198] width 30 height 14
click at [710, 194] on input "checkbox" at bounding box center [710, 194] width 0 height 0
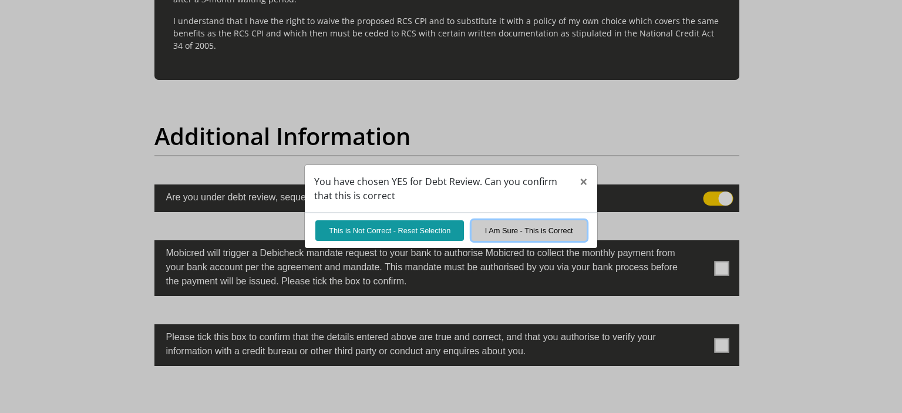
click at [494, 228] on button "I Am Sure - This is Correct" at bounding box center [528, 230] width 115 height 21
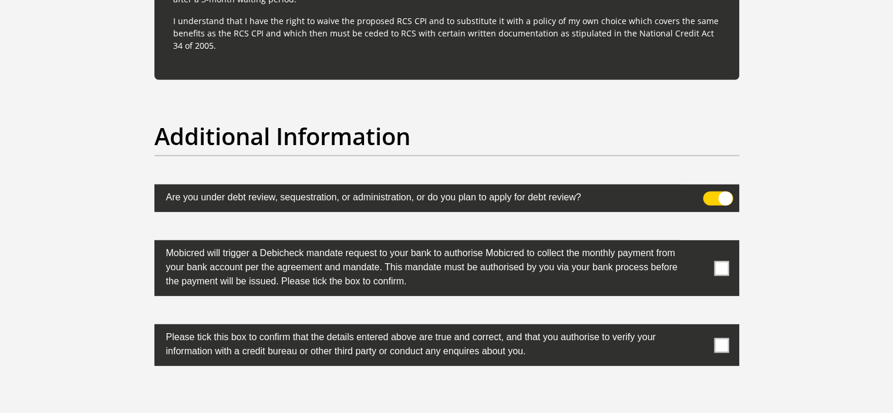
click at [714, 270] on span at bounding box center [721, 268] width 15 height 15
click at [698, 243] on input "checkbox" at bounding box center [698, 243] width 0 height 0
click at [714, 342] on span at bounding box center [721, 344] width 15 height 15
click at [698, 327] on input "checkbox" at bounding box center [698, 327] width 0 height 0
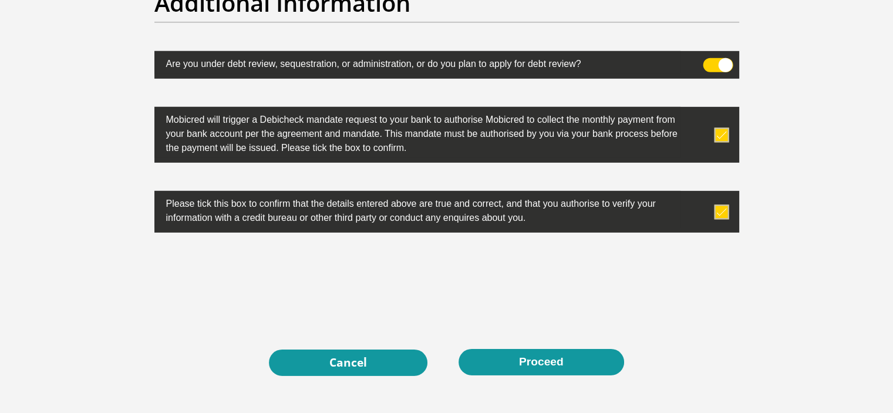
scroll to position [3698, 0]
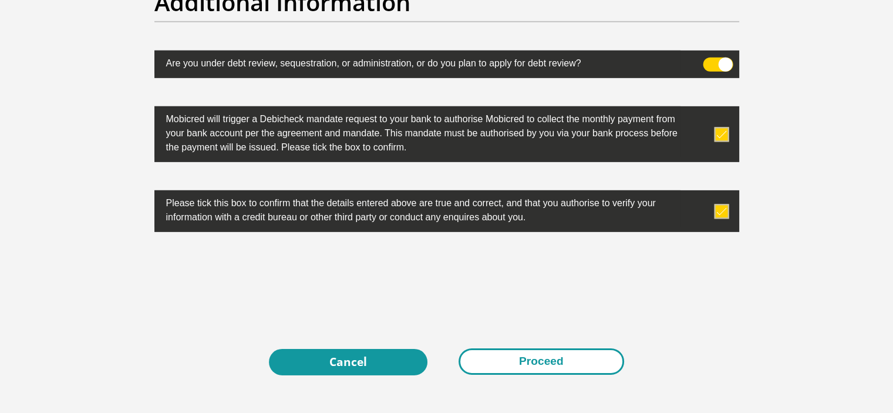
click at [522, 356] on button "Proceed" at bounding box center [541, 361] width 166 height 26
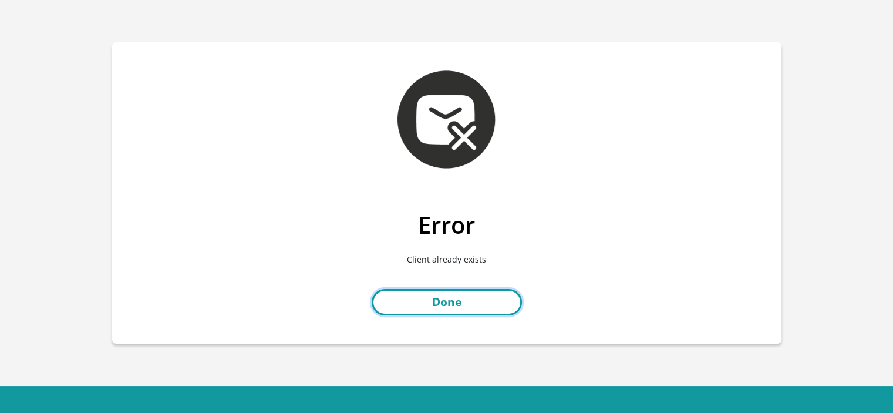
click at [441, 309] on link "Done" at bounding box center [447, 302] width 150 height 26
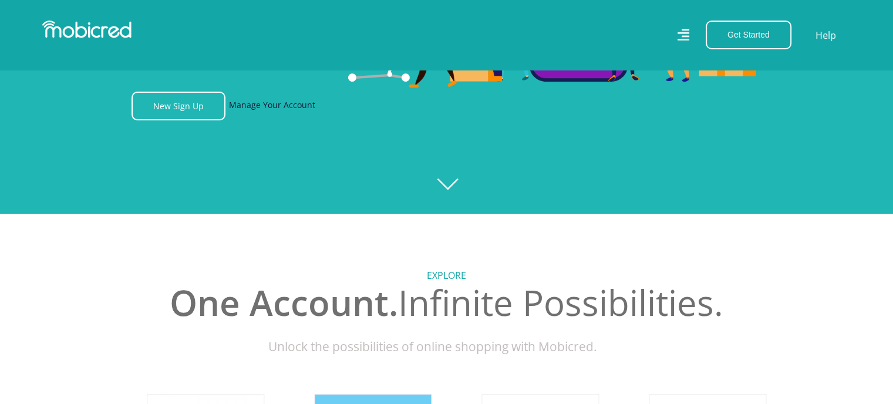
scroll to position [0, 1505]
click at [268, 107] on link "Manage Your Account" at bounding box center [272, 106] width 86 height 29
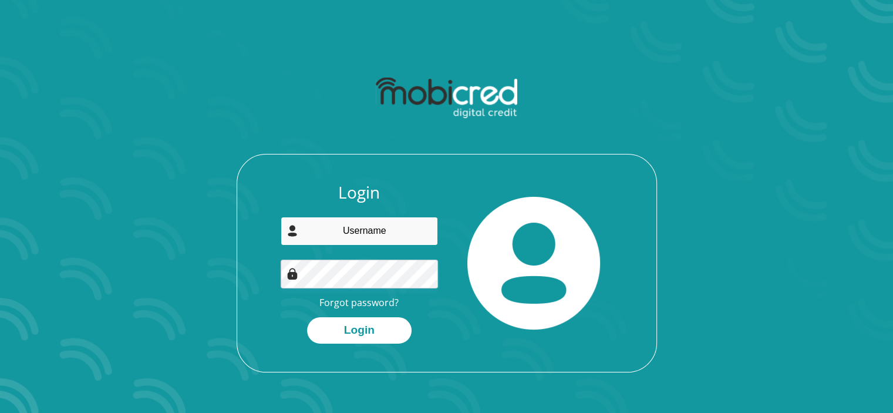
click at [355, 232] on input "email" at bounding box center [359, 231] width 157 height 29
type input "nkarhimasingi@gmail.com"
click at [370, 307] on link "Forgot password?" at bounding box center [358, 302] width 79 height 13
click at [370, 303] on link "Forgot password?" at bounding box center [358, 302] width 79 height 13
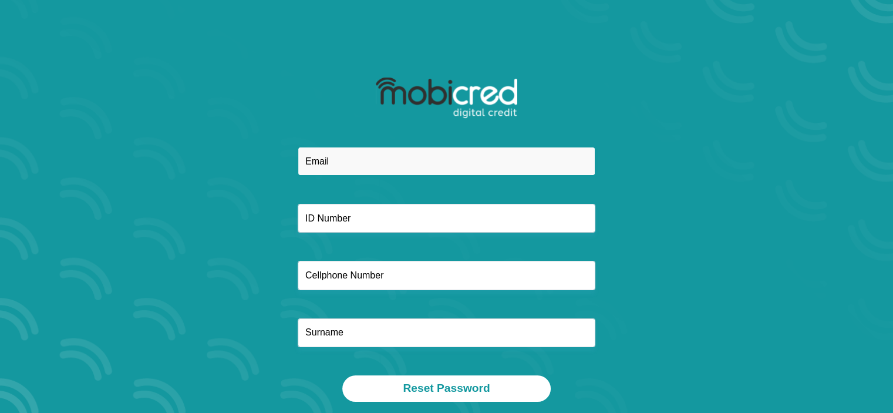
click at [343, 166] on input "email" at bounding box center [447, 161] width 298 height 29
type input "nkarhimasingi@gmail.com"
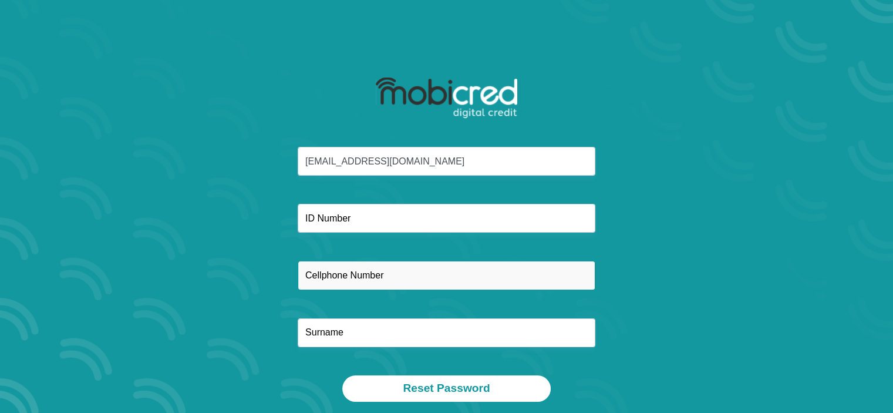
type input "0789496834"
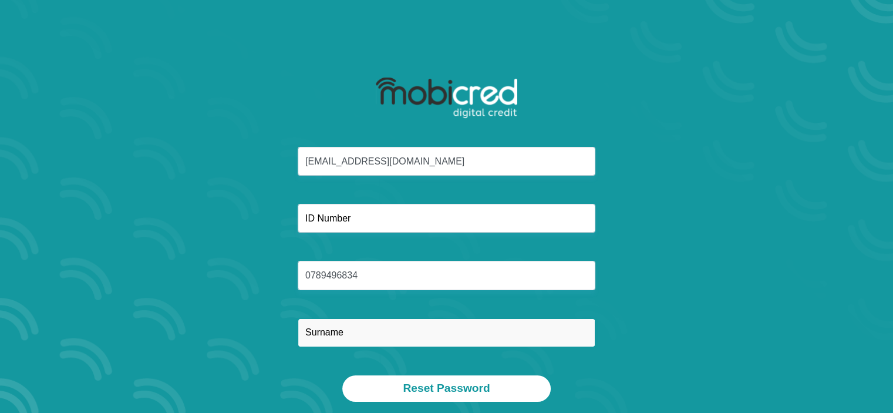
type input "NKARHI"
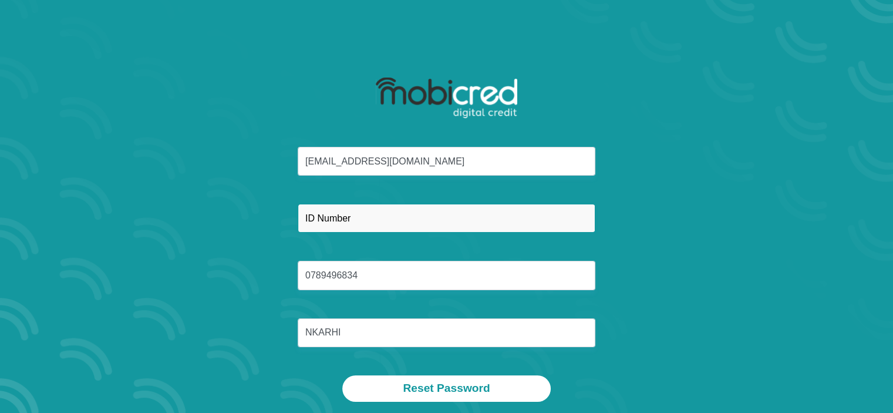
click at [366, 210] on input "text" at bounding box center [447, 218] width 298 height 29
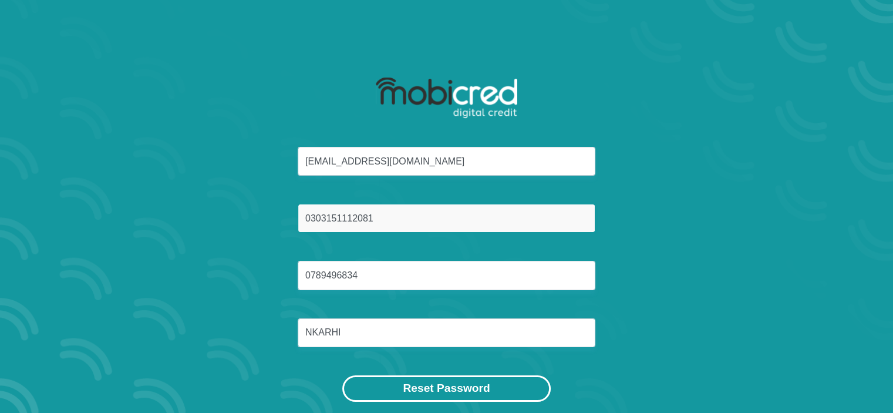
type input "0303151112081"
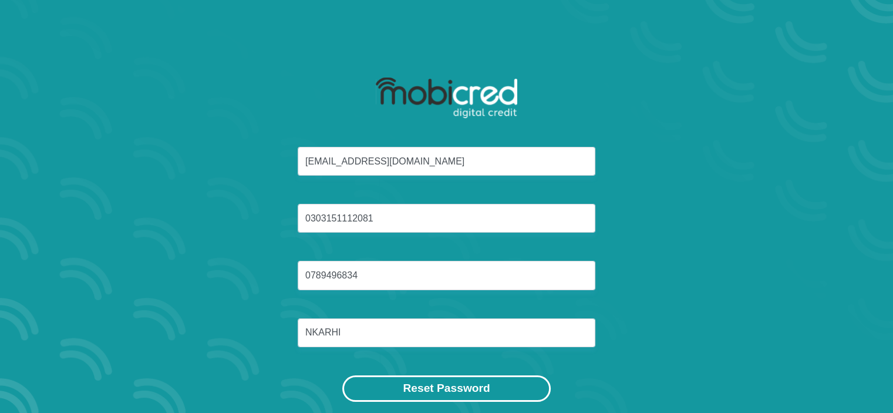
click at [387, 380] on button "Reset Password" at bounding box center [446, 388] width 208 height 26
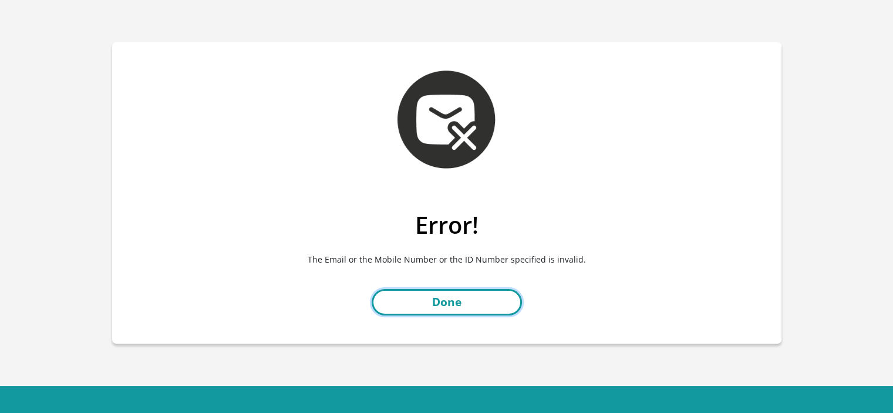
click at [437, 302] on link "Done" at bounding box center [447, 302] width 150 height 26
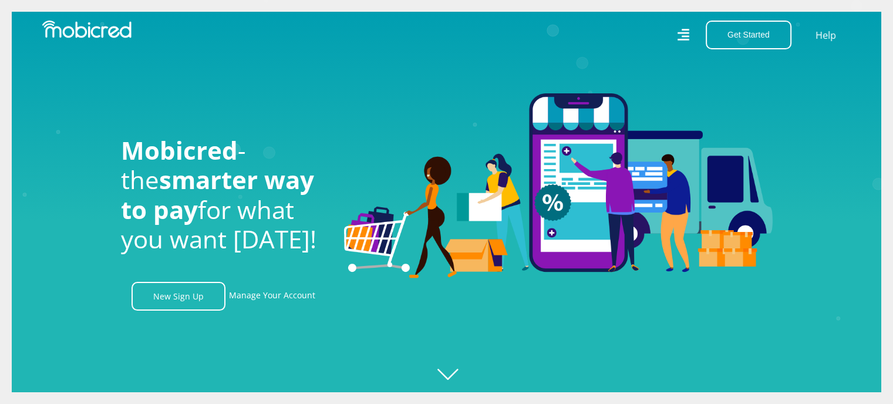
scroll to position [0, 2007]
click at [788, 126] on icon "Created with Raphaël 2.3.0" at bounding box center [458, 202] width 893 height 404
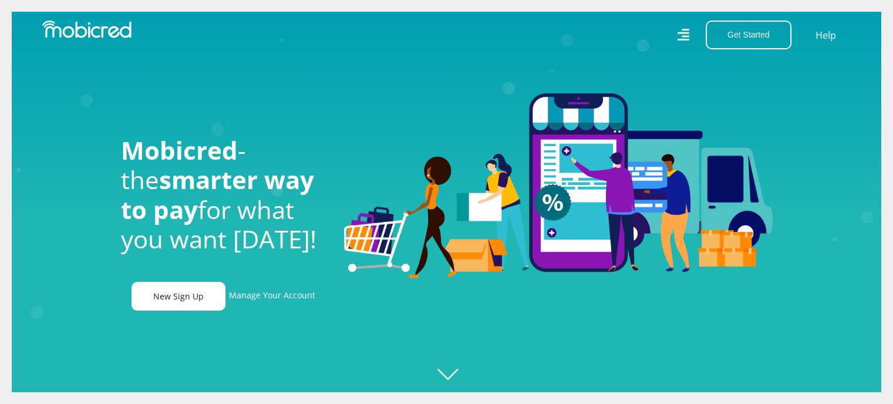
click at [201, 298] on link "New Sign Up" at bounding box center [178, 296] width 94 height 29
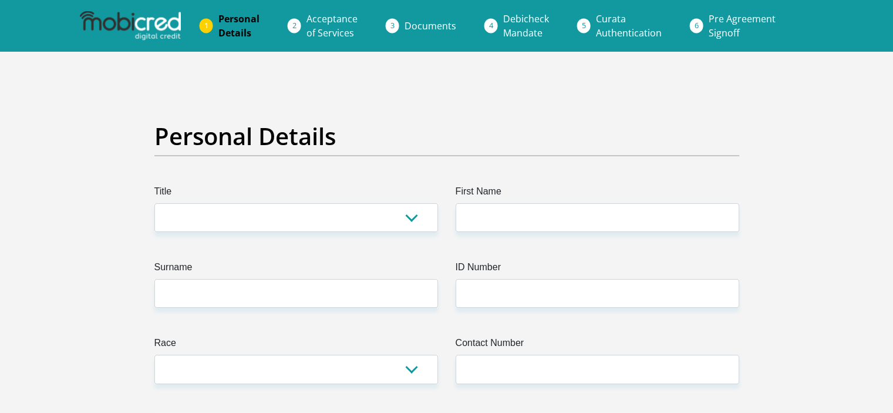
click at [156, 15] on img at bounding box center [130, 25] width 101 height 29
drag, startPoint x: 14, startPoint y: 2, endPoint x: 193, endPoint y: 50, distance: 185.0
click at [193, 50] on ol "Personal Details Acceptance of Services Documents Debicheck Mandate Curata Auth…" at bounding box center [446, 26] width 893 height 52
click at [158, 25] on img at bounding box center [130, 25] width 101 height 29
click at [164, 18] on img at bounding box center [130, 25] width 101 height 29
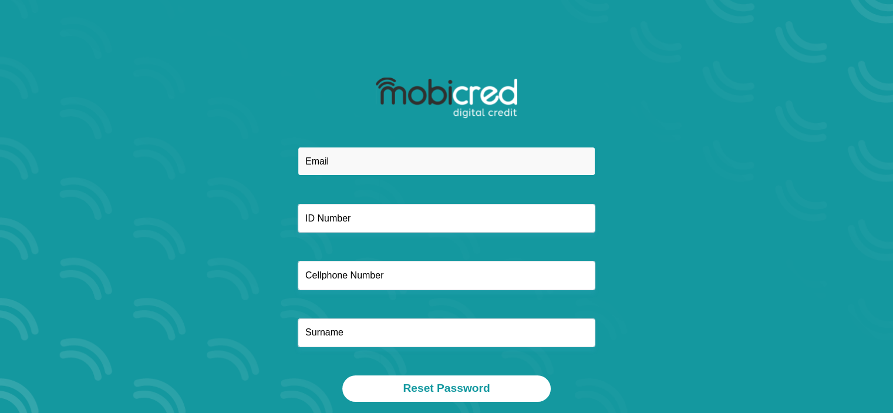
click at [369, 162] on input "email" at bounding box center [447, 161] width 298 height 29
type input "[EMAIL_ADDRESS][DOMAIN_NAME]"
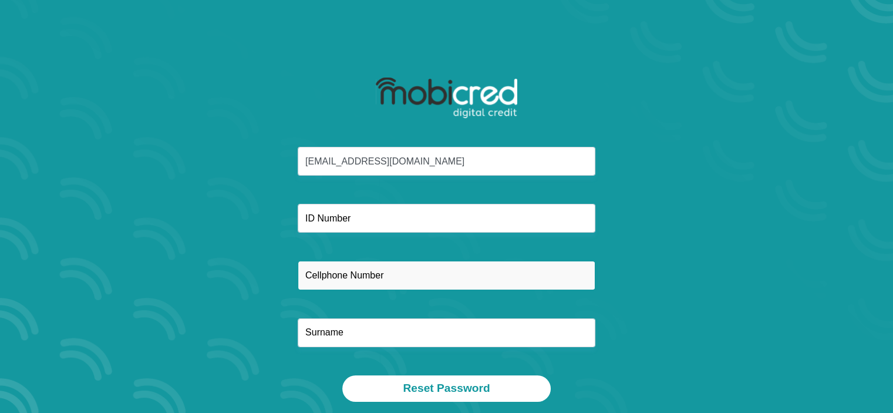
type input "0789496834"
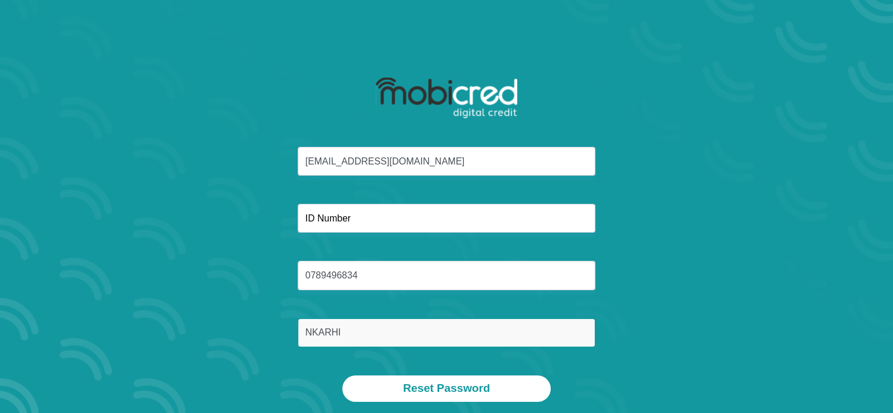
click at [362, 333] on input "NKARHI" at bounding box center [447, 332] width 298 height 29
type input "N"
type input "Masingi"
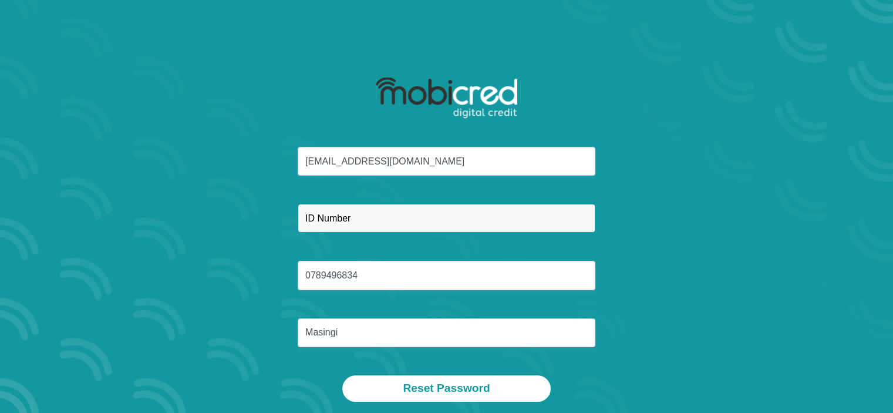
click at [382, 225] on input "text" at bounding box center [447, 218] width 298 height 29
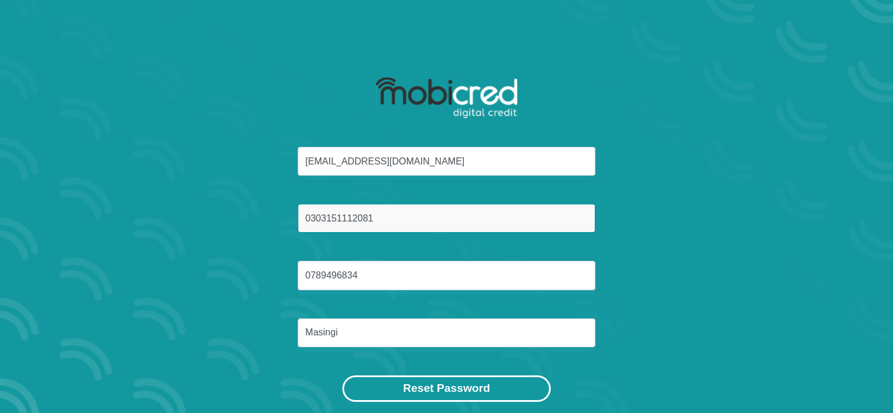
type input "0303151112081"
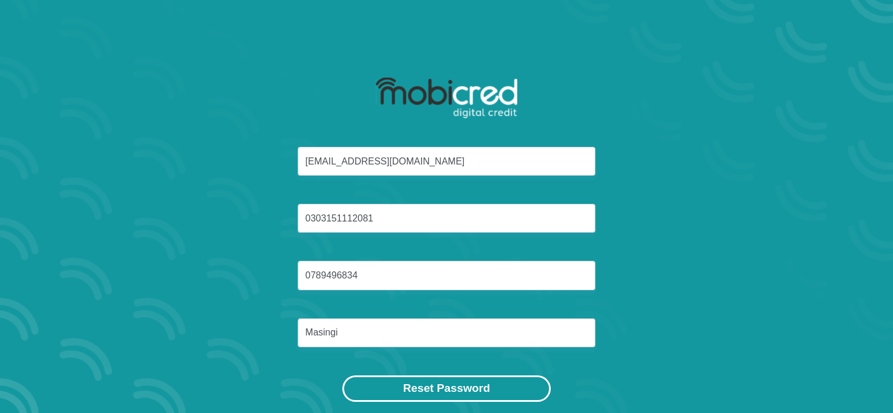
click at [387, 383] on button "Reset Password" at bounding box center [446, 388] width 208 height 26
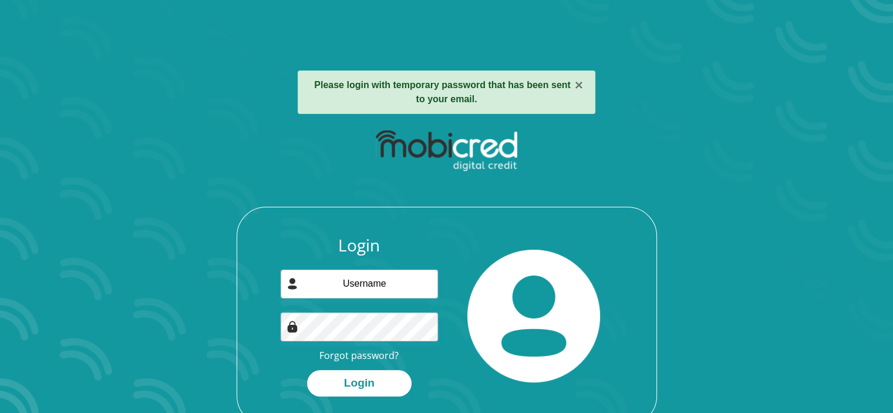
click at [16, 230] on section "× Please login with temporary password that has been sent to your email. Login …" at bounding box center [446, 206] width 893 height 413
click at [64, 218] on section "× Please login with temporary password that has been sent to your email. Login …" at bounding box center [446, 206] width 893 height 413
click at [378, 278] on input "email" at bounding box center [359, 283] width 157 height 29
type input "nkarhimasingi@gmail.com"
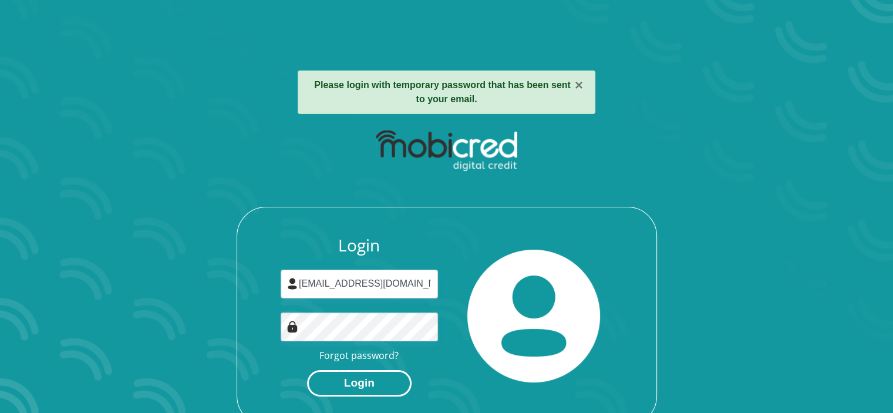
click at [364, 387] on button "Login" at bounding box center [359, 383] width 104 height 26
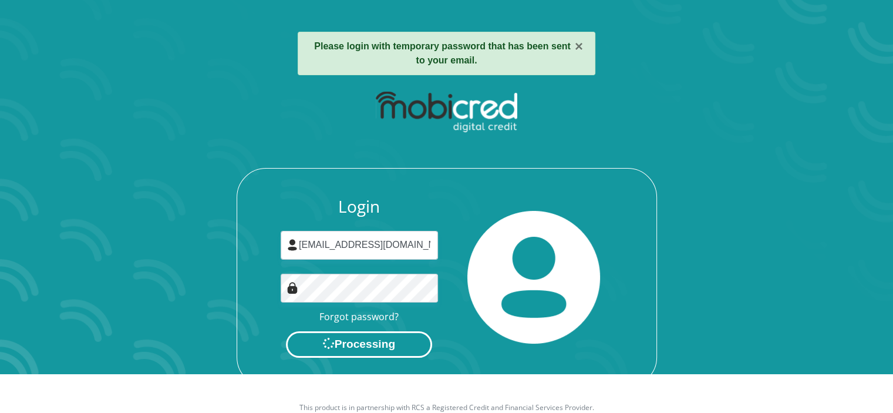
scroll to position [49, 0]
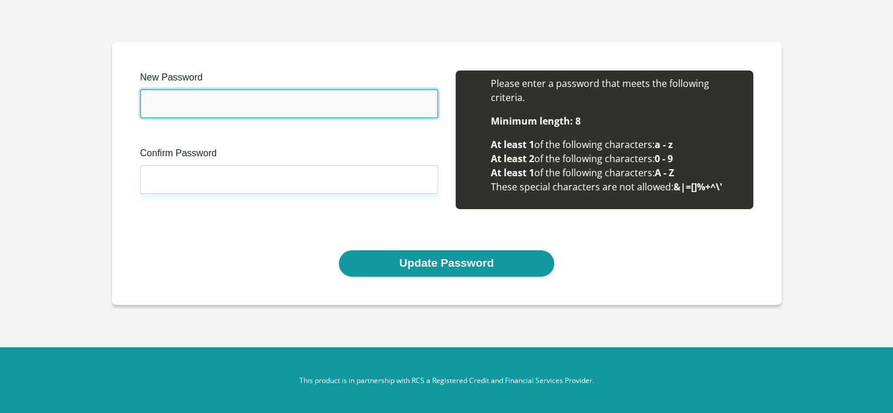
click at [232, 98] on input "New Password" at bounding box center [289, 103] width 298 height 29
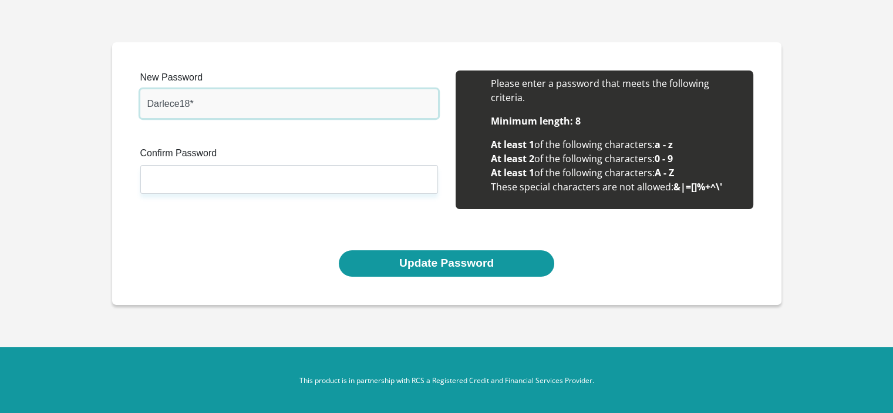
type input "Darlece18*"
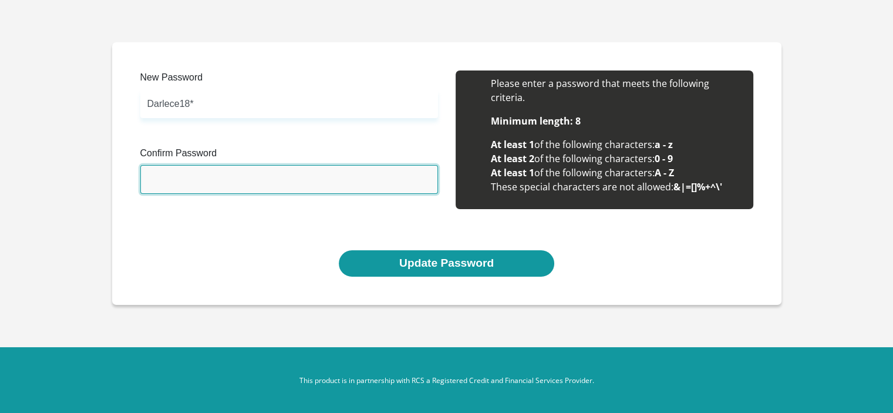
click at [213, 183] on input "Confirm Password" at bounding box center [289, 179] width 298 height 29
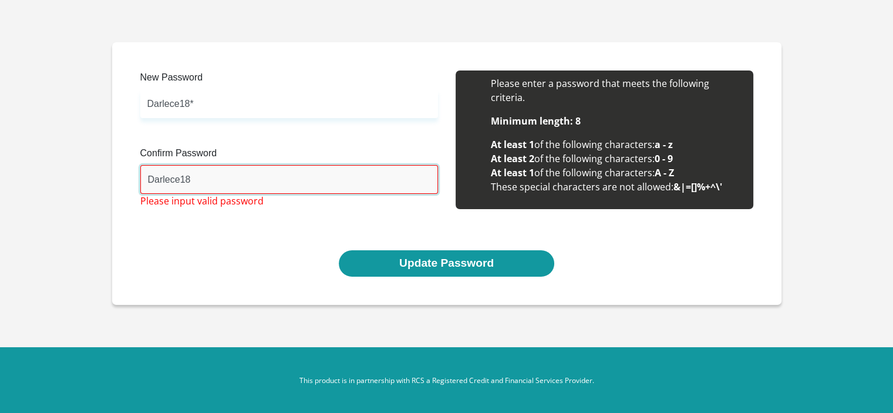
type input "Darlece18*"
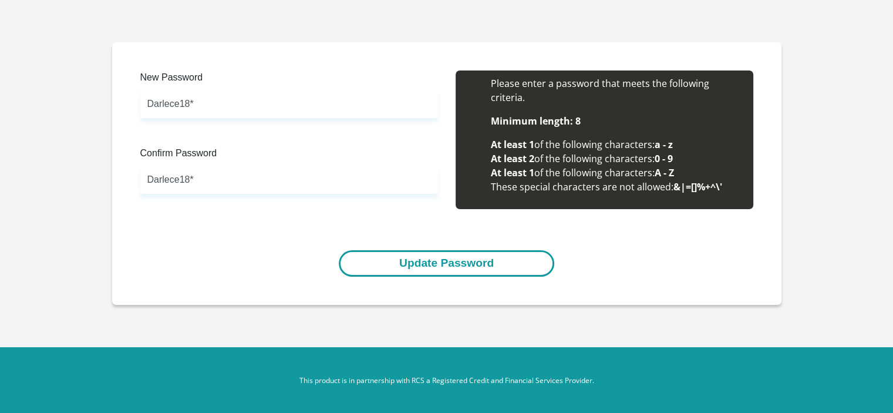
click at [380, 274] on button "Update Password" at bounding box center [446, 263] width 215 height 26
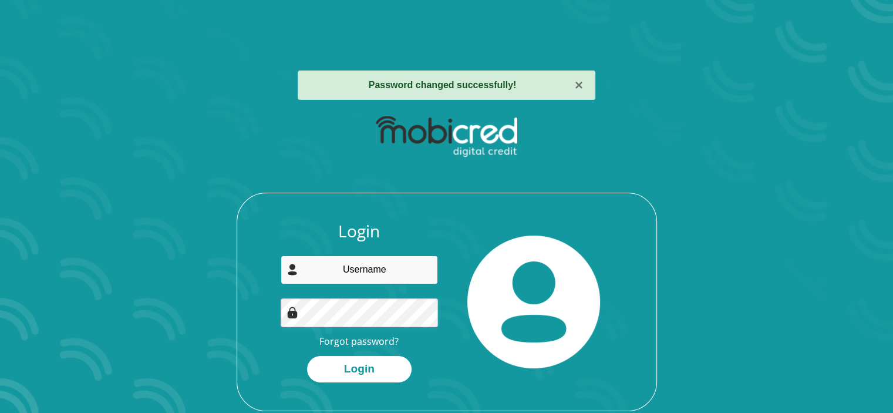
click at [340, 268] on input "email" at bounding box center [359, 269] width 157 height 29
type input "[EMAIL_ADDRESS][DOMAIN_NAME]"
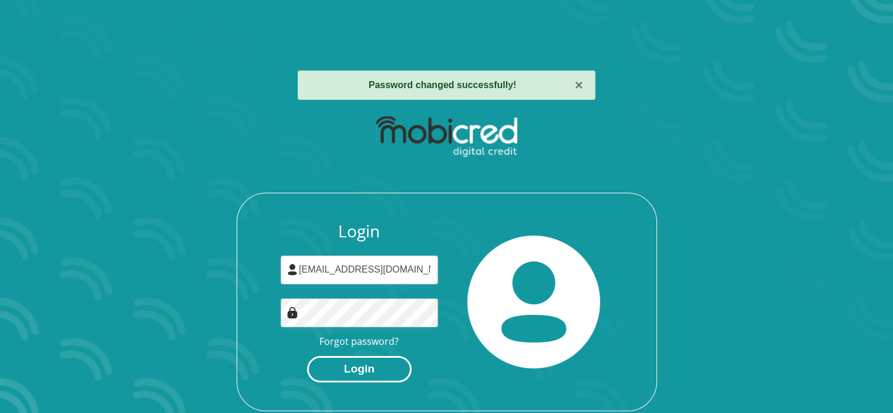
click at [364, 357] on button "Login" at bounding box center [359, 369] width 104 height 26
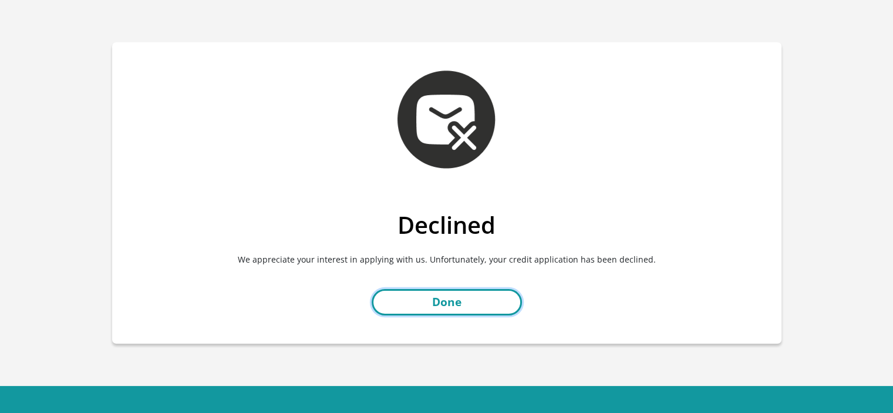
click at [470, 302] on link "Done" at bounding box center [447, 302] width 150 height 26
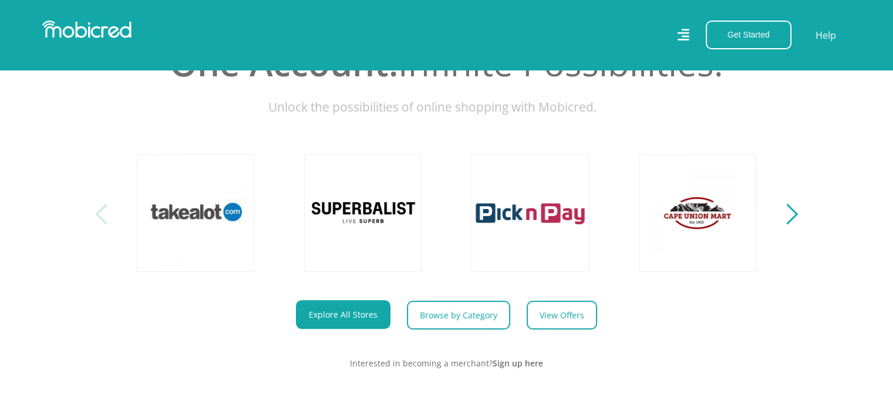
scroll to position [413, 0]
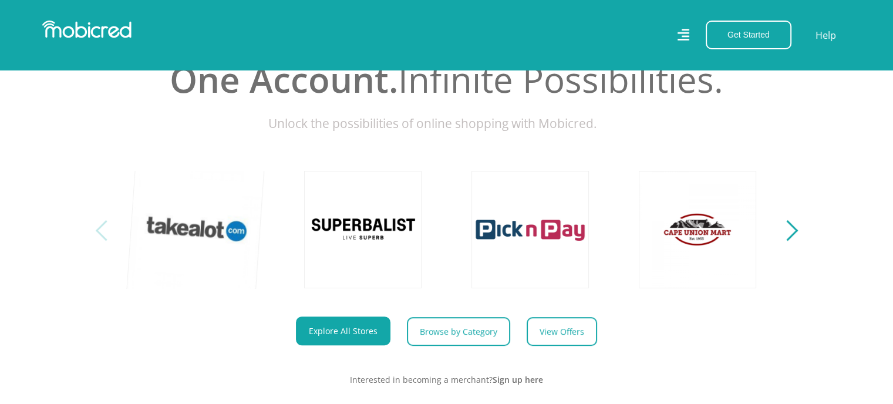
click at [223, 258] on link at bounding box center [196, 229] width 138 height 138
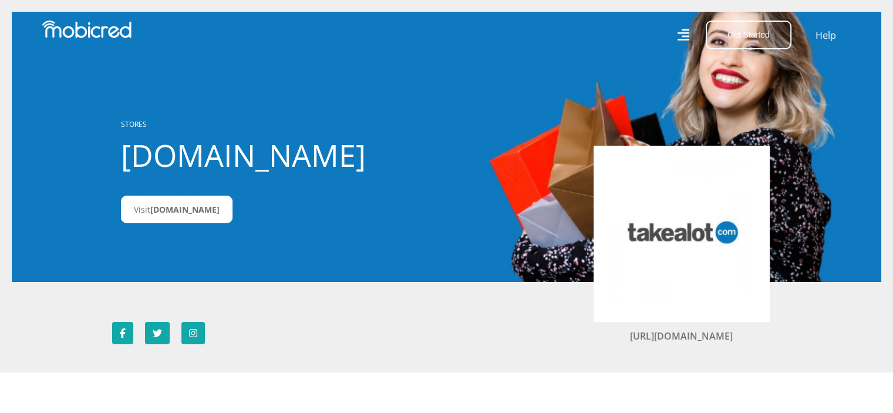
click at [605, 265] on div at bounding box center [681, 234] width 176 height 176
click at [168, 217] on link "Visit Takealot.com" at bounding box center [177, 209] width 112 height 28
click at [87, 33] on img at bounding box center [86, 30] width 89 height 18
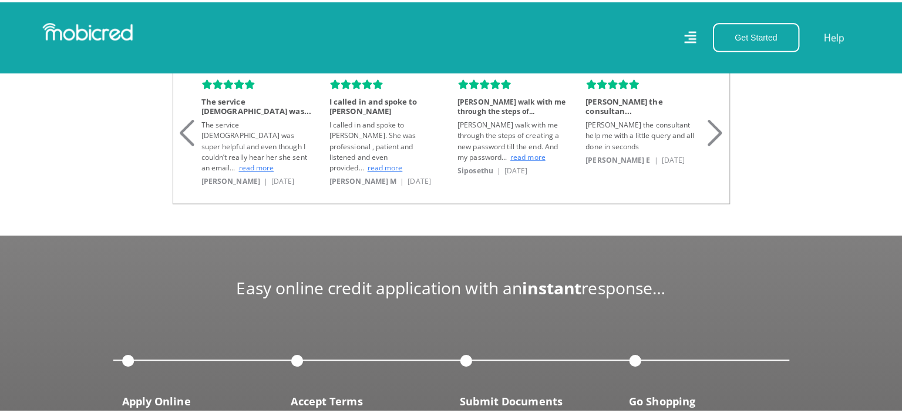
scroll to position [1068, 0]
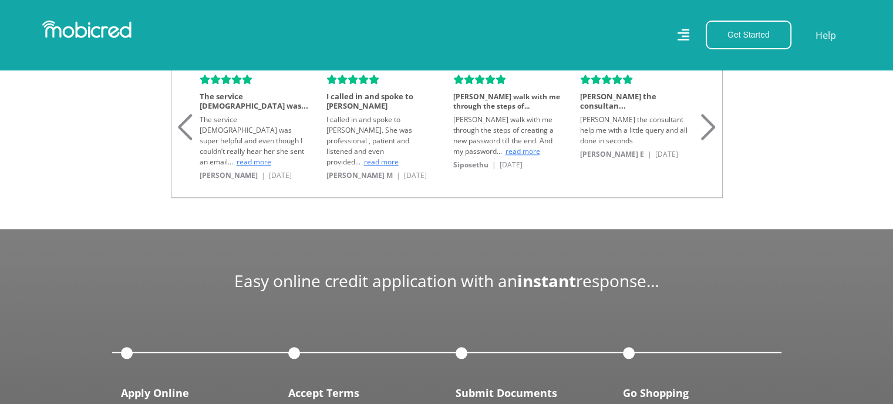
click at [686, 34] on icon at bounding box center [683, 34] width 12 height 16
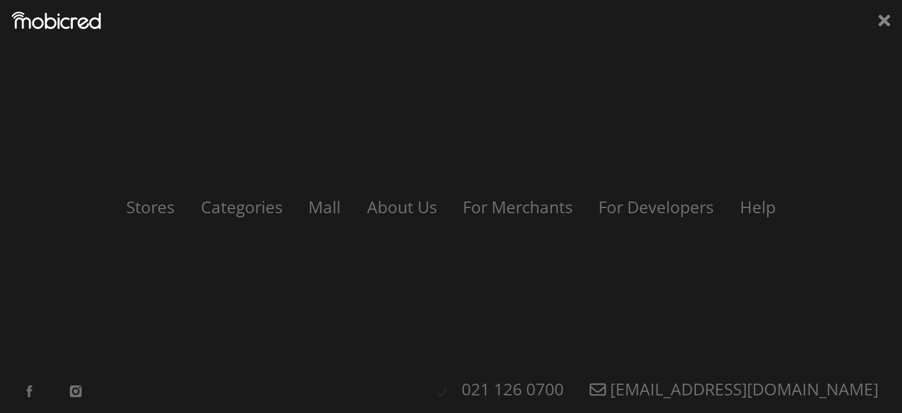
scroll to position [0, 14]
click at [492, 333] on div "Stores Categories Mall About Us For Merchants For Developers Help Sign Up Sign …" at bounding box center [451, 206] width 902 height 413
click at [133, 210] on link "Stores" at bounding box center [150, 206] width 75 height 22
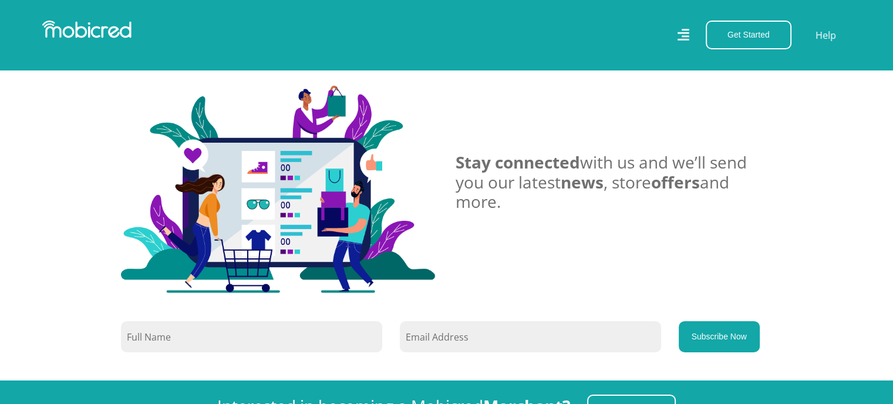
scroll to position [3895, 7]
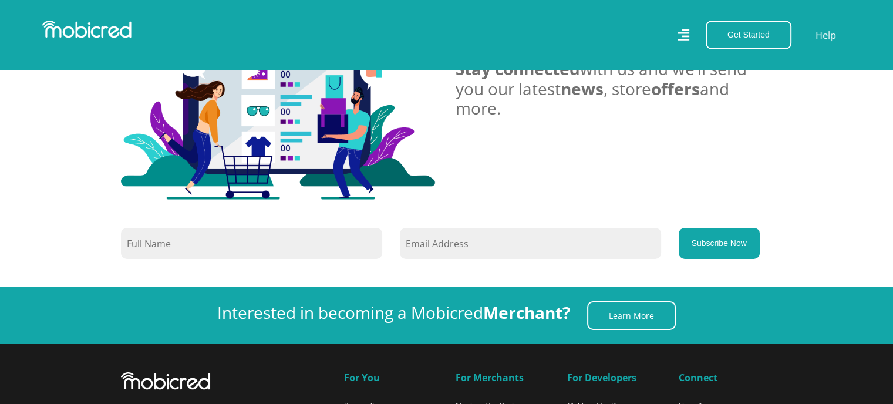
click at [687, 35] on icon at bounding box center [683, 34] width 12 height 16
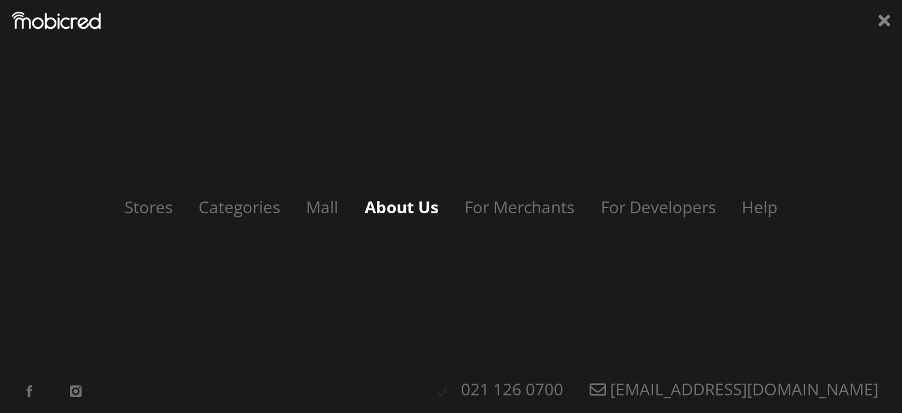
scroll to position [5545, 0]
click at [618, 215] on link "For Developers" at bounding box center [655, 206] width 147 height 22
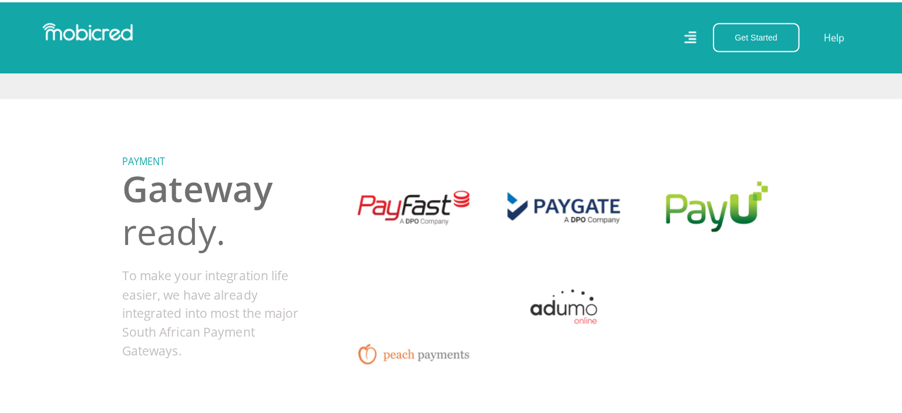
scroll to position [516, 0]
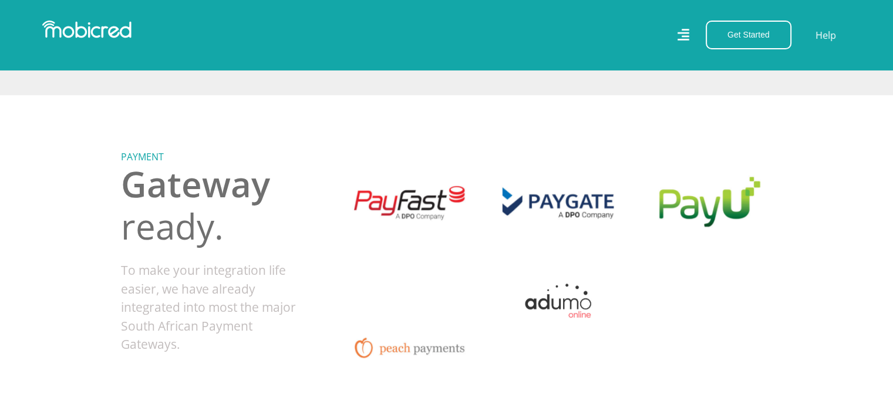
click at [691, 36] on div "Get Started Open an Account Account Holder Login Help" at bounding box center [653, 35] width 413 height 29
click at [684, 34] on icon at bounding box center [683, 34] width 12 height 17
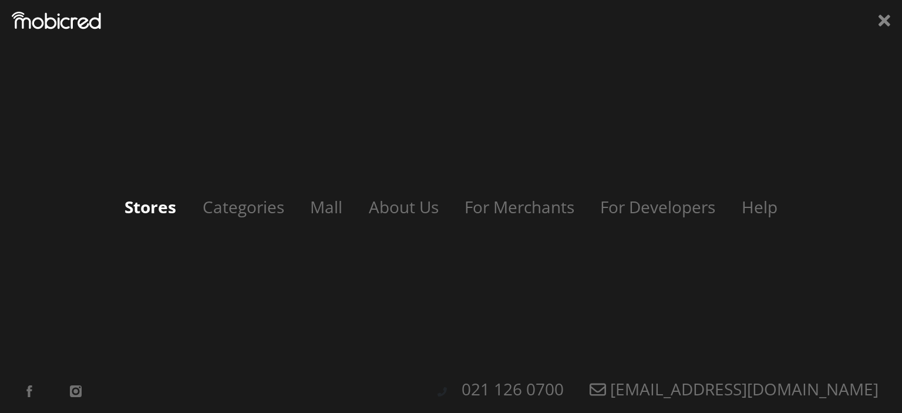
click at [160, 204] on link "Stores" at bounding box center [150, 206] width 75 height 22
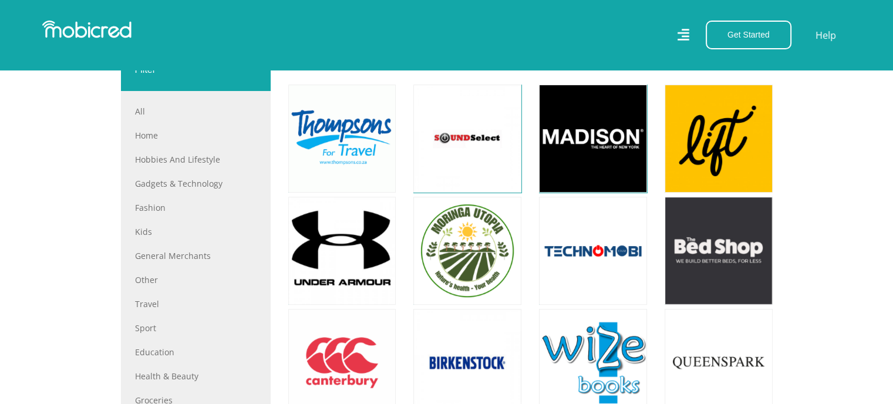
scroll to position [438, 0]
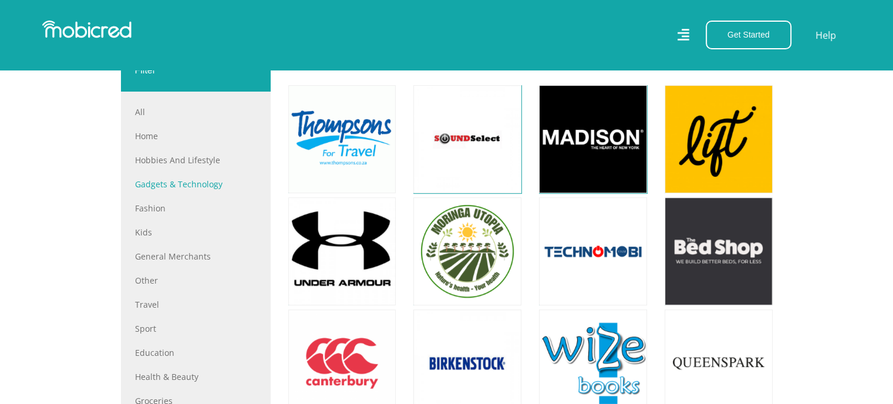
click at [167, 180] on link "Gadgets & Technology" at bounding box center [195, 184] width 121 height 12
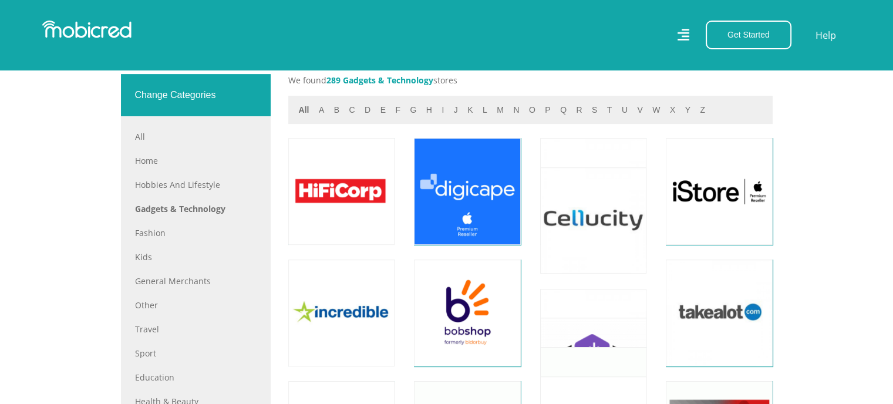
scroll to position [528, 0]
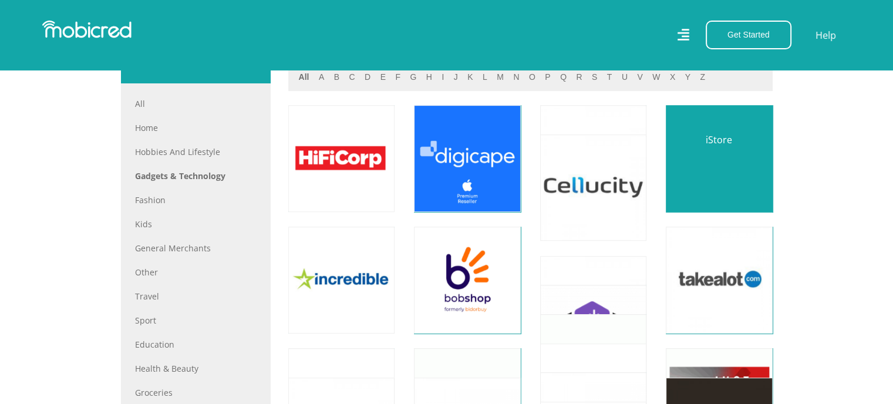
click at [701, 167] on link at bounding box center [718, 158] width 125 height 125
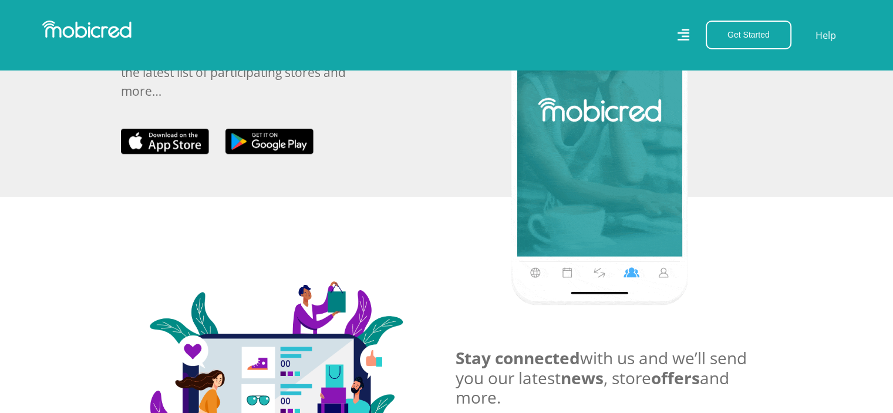
scroll to position [671, 0]
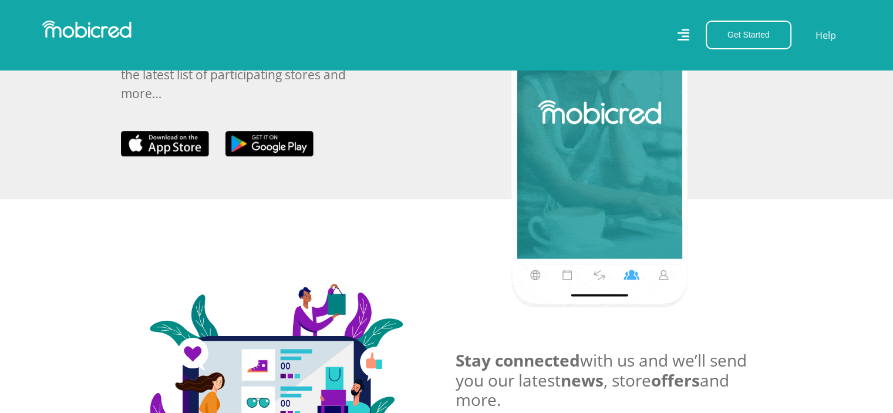
click at [547, 265] on img at bounding box center [599, 125] width 176 height 363
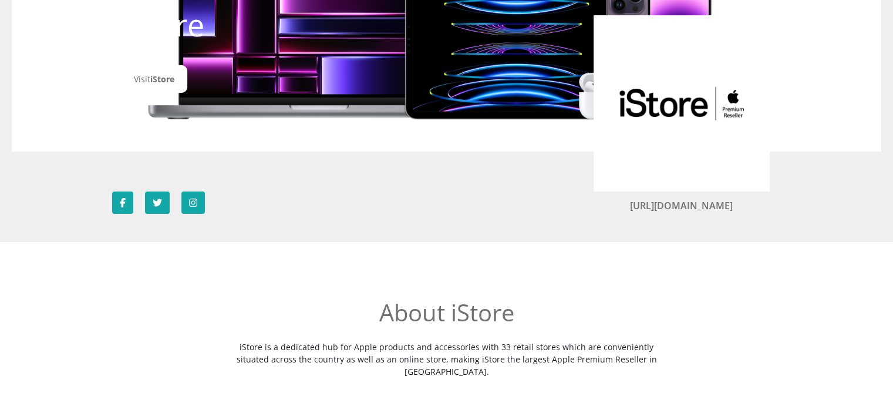
scroll to position [0, 0]
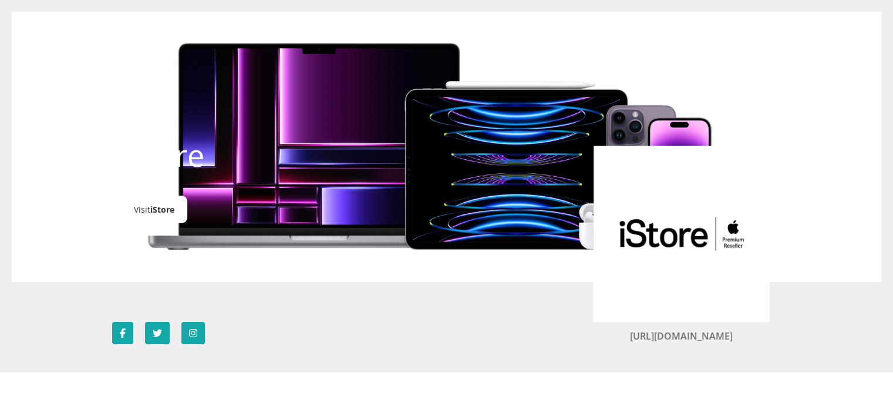
click at [155, 213] on span "iStore" at bounding box center [162, 209] width 24 height 11
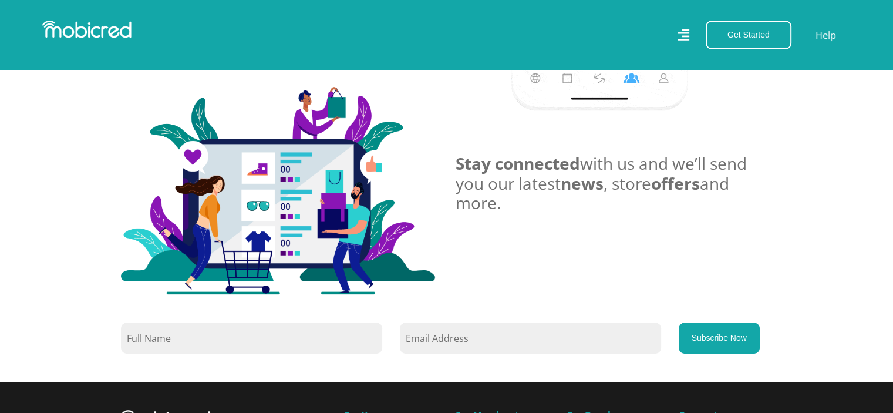
scroll to position [1101, 0]
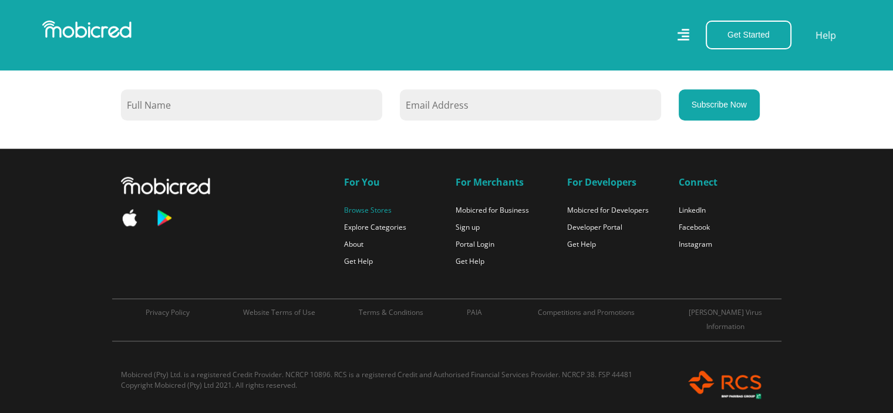
click at [377, 208] on link "Browse Stores" at bounding box center [368, 210] width 48 height 10
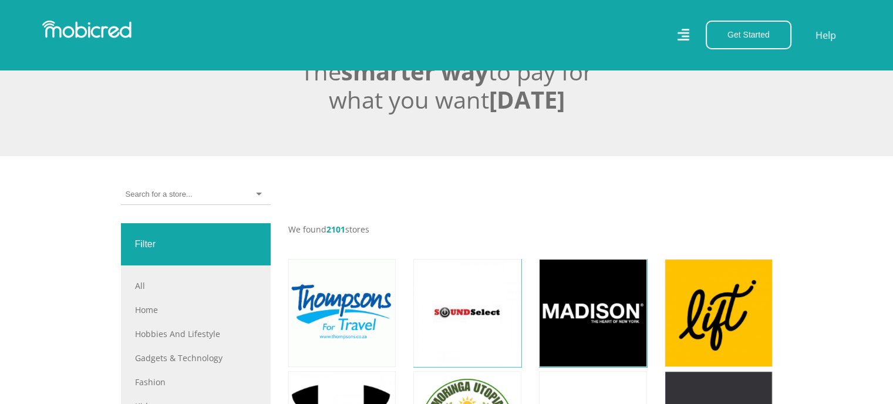
scroll to position [265, 0]
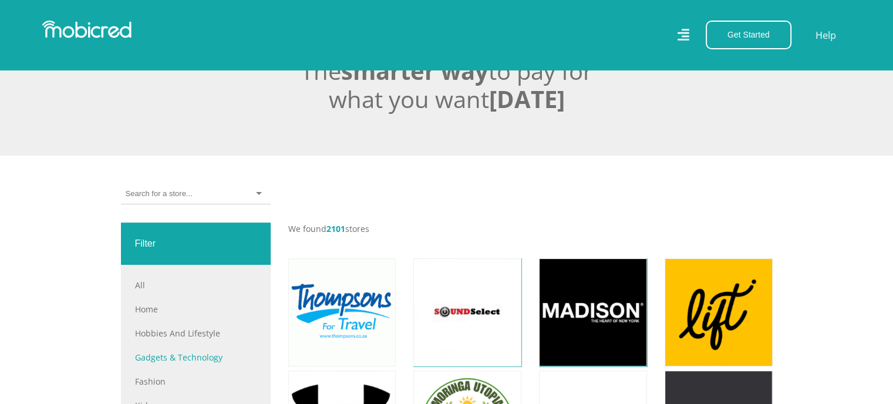
click at [188, 352] on link "Gadgets & Technology" at bounding box center [195, 357] width 121 height 12
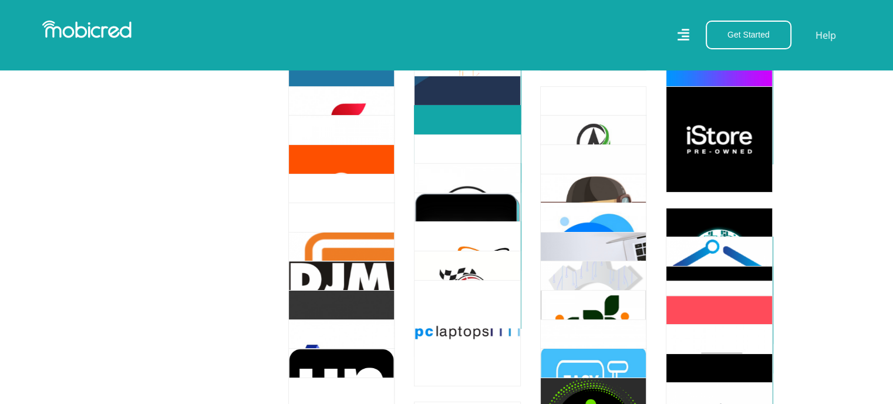
scroll to position [4002, 0]
